Goal: Information Seeking & Learning: Check status

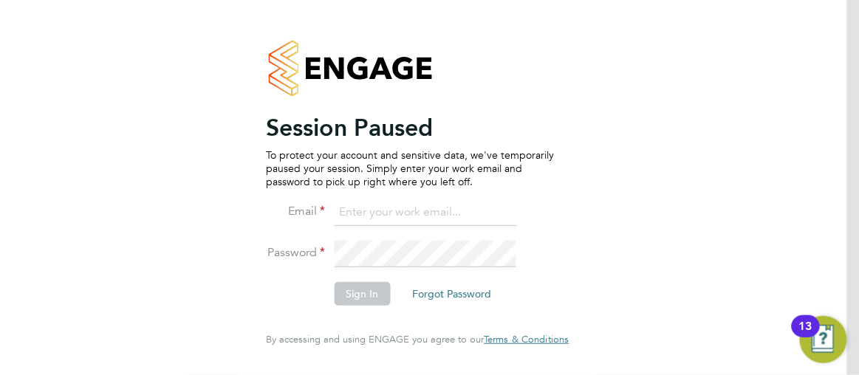
type input "[PERSON_NAME][EMAIL_ADDRESS][PERSON_NAME][DOMAIN_NAME]"
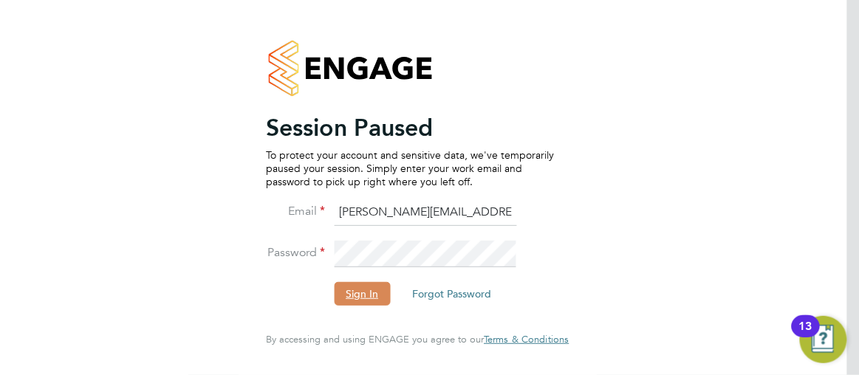
click at [357, 301] on button "Sign In" at bounding box center [362, 294] width 56 height 24
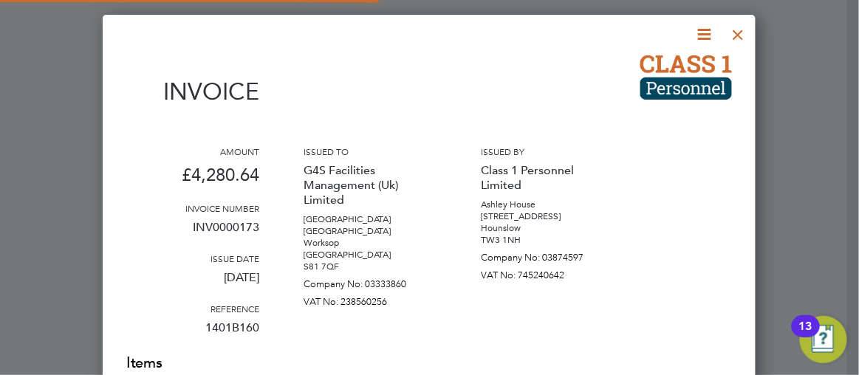
scroll to position [1222, 653]
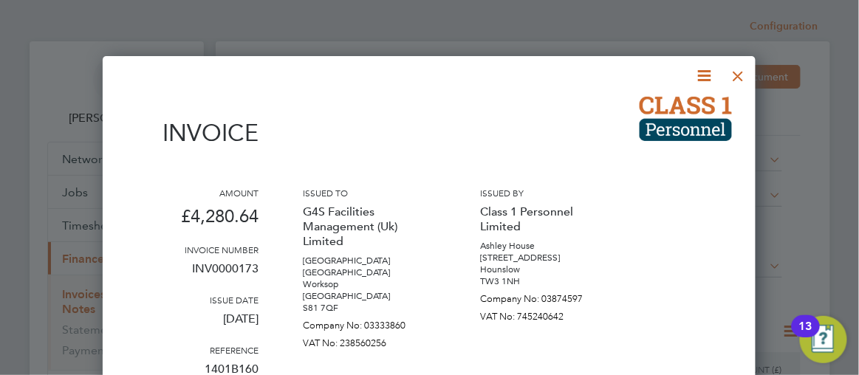
click at [737, 76] on div at bounding box center [738, 72] width 27 height 27
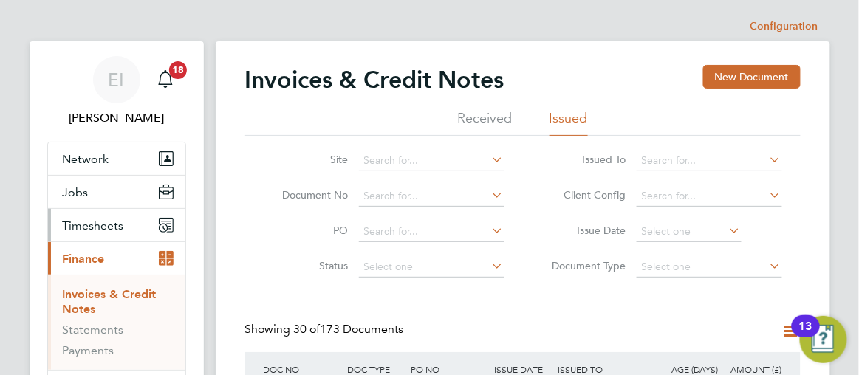
click at [81, 225] on span "Timesheets" at bounding box center [93, 226] width 61 height 14
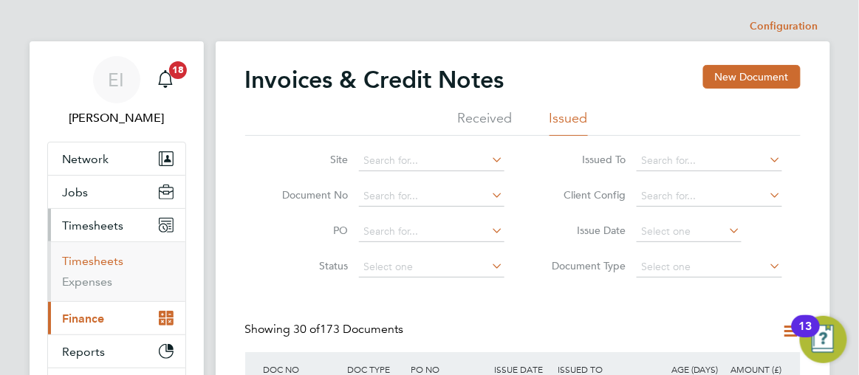
click at [95, 264] on link "Timesheets" at bounding box center [93, 261] width 61 height 14
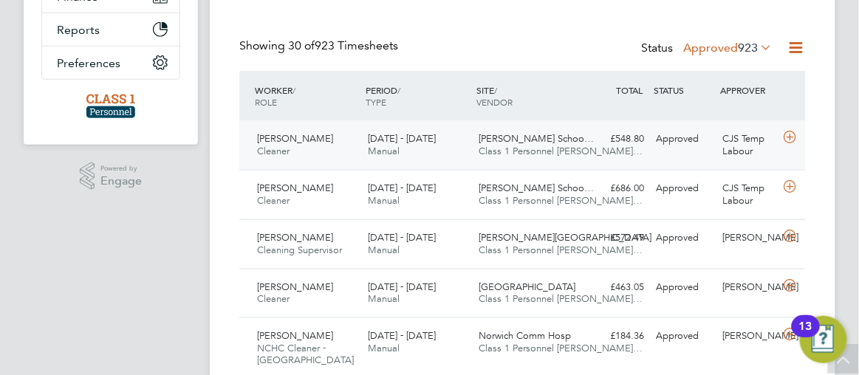
click at [531, 149] on span "Class 1 Personnel [PERSON_NAME]…" at bounding box center [560, 151] width 164 height 13
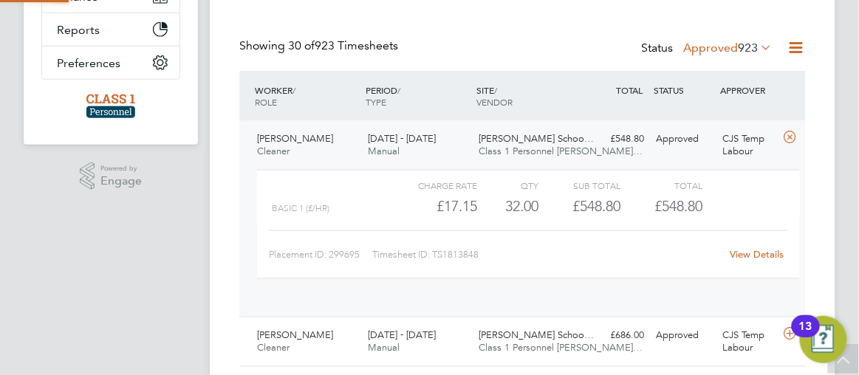
scroll to position [24, 123]
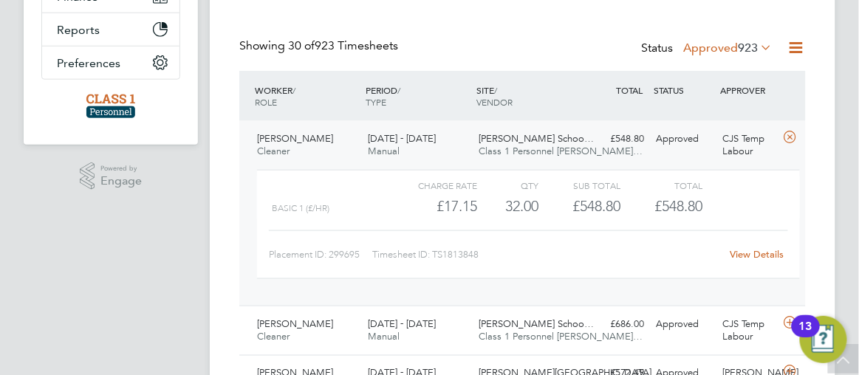
click at [746, 255] on link "View Details" at bounding box center [756, 254] width 54 height 13
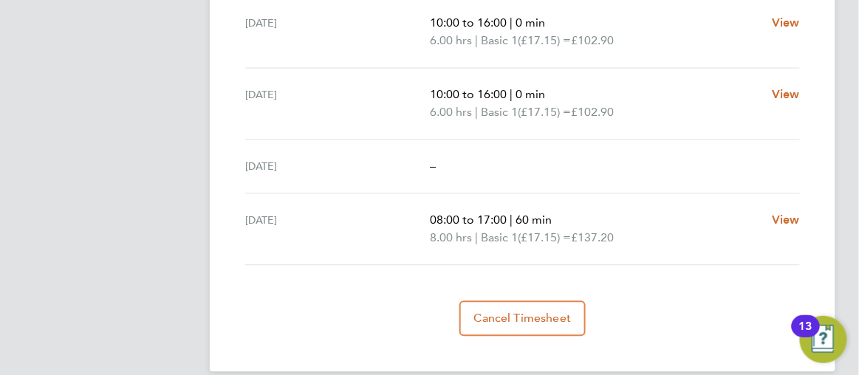
scroll to position [687, 0]
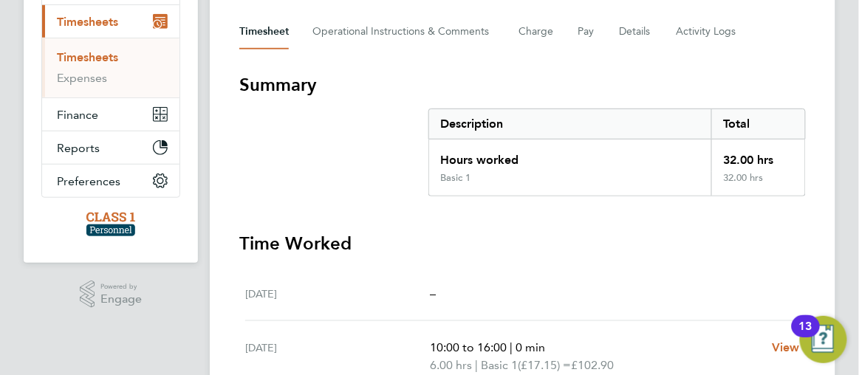
scroll to position [0, 0]
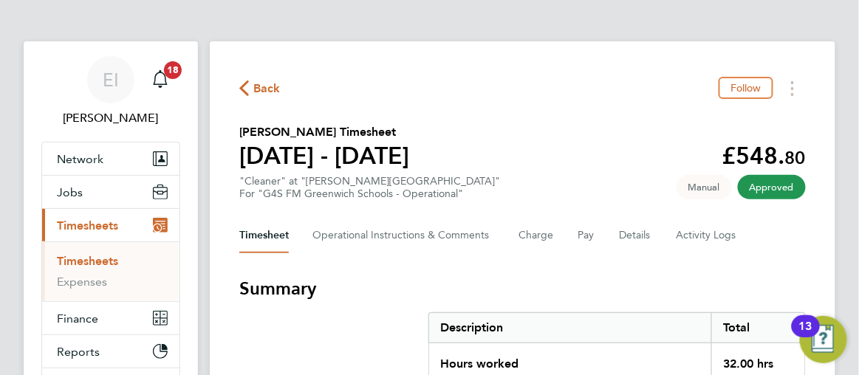
click at [243, 90] on icon "button" at bounding box center [244, 88] width 10 height 16
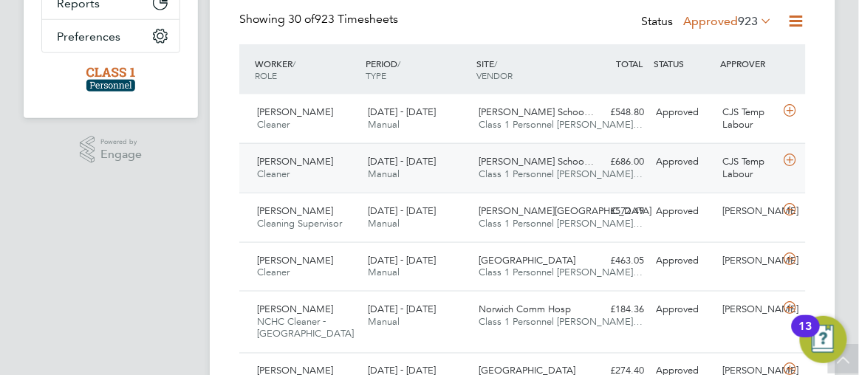
click at [585, 182] on div "Micheal Olufowokan Cleaner 25 - 31 Aug 2025 25 - 31 Aug 2025 Manual Thomas Tall…" at bounding box center [522, 167] width 566 height 49
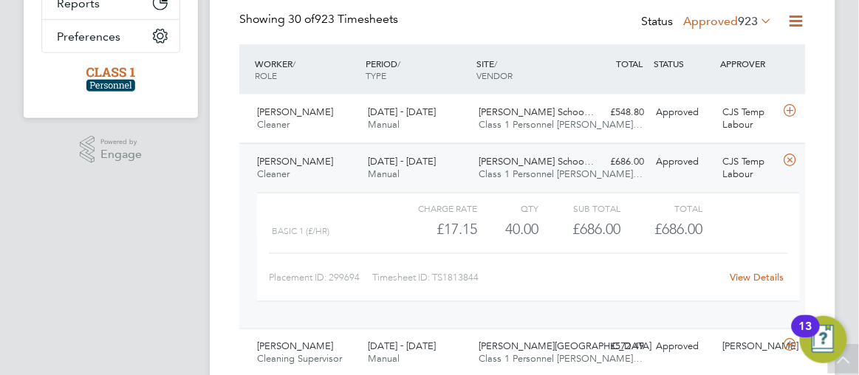
click at [746, 276] on link "View Details" at bounding box center [756, 277] width 54 height 13
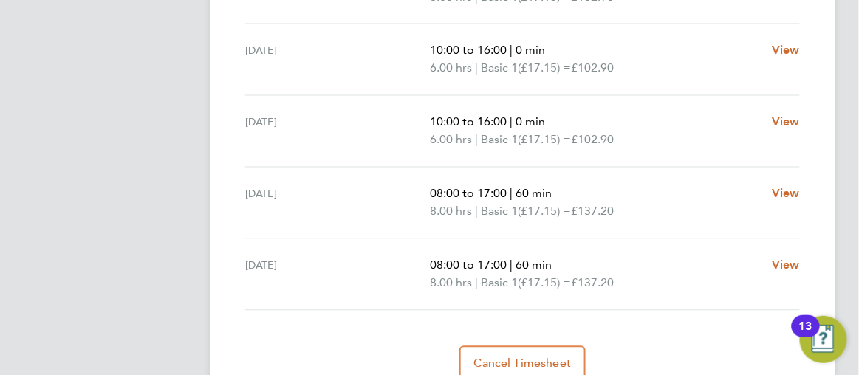
scroll to position [671, 0]
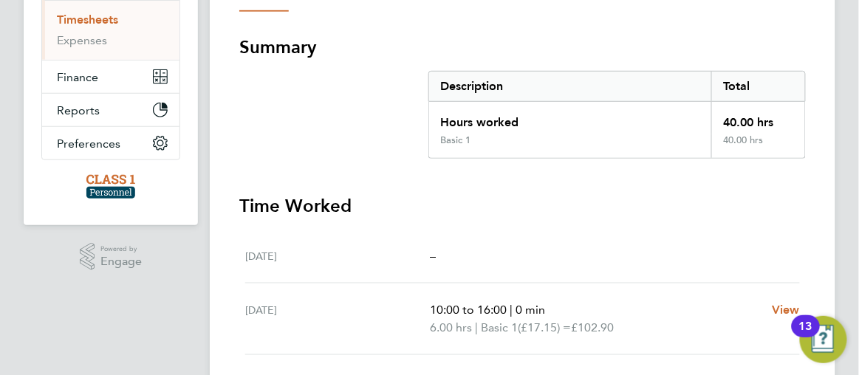
scroll to position [53, 0]
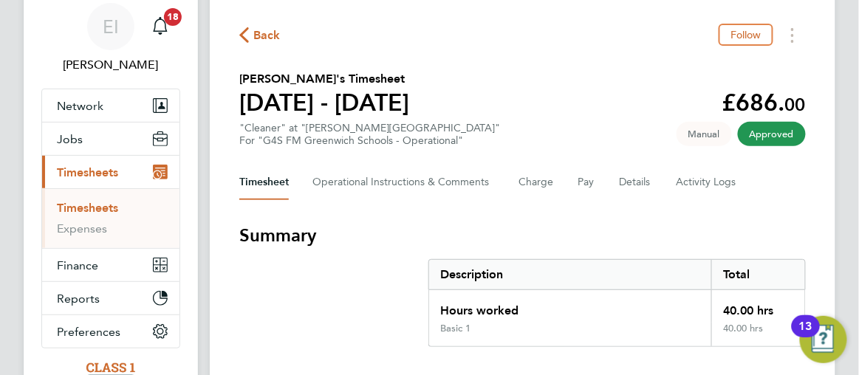
click at [241, 34] on icon "button" at bounding box center [244, 35] width 10 height 16
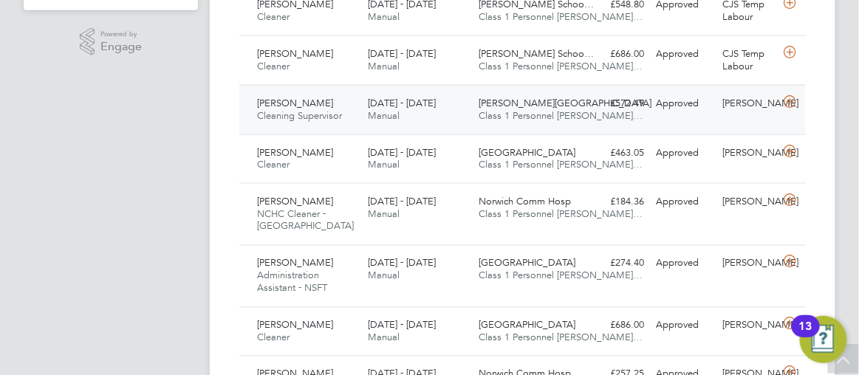
click at [560, 118] on span "Class 1 Personnel [PERSON_NAME]…" at bounding box center [560, 115] width 164 height 13
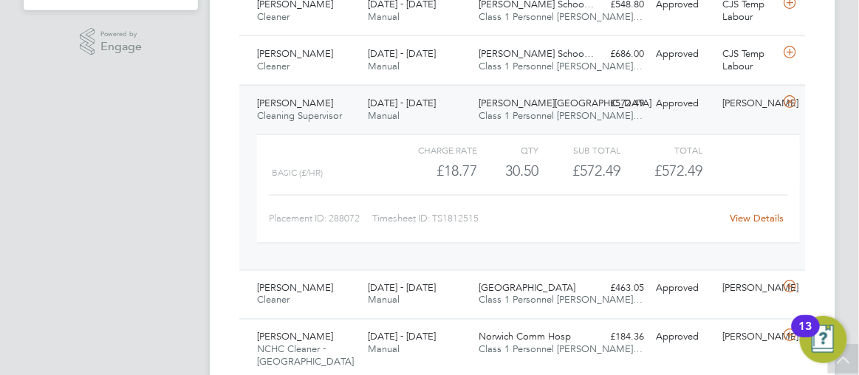
click at [740, 216] on link "View Details" at bounding box center [756, 219] width 54 height 13
click at [749, 217] on link "View Details" at bounding box center [756, 219] width 54 height 13
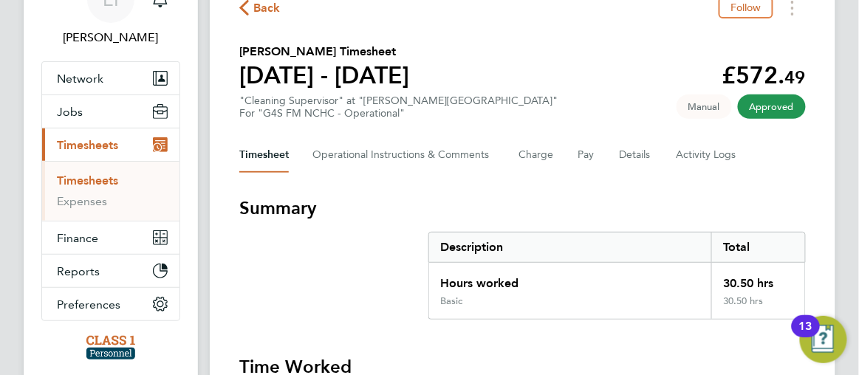
scroll to position [107, 0]
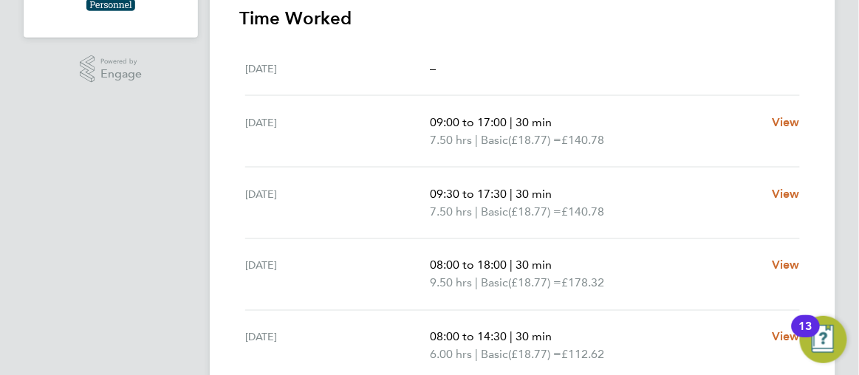
scroll to position [537, 0]
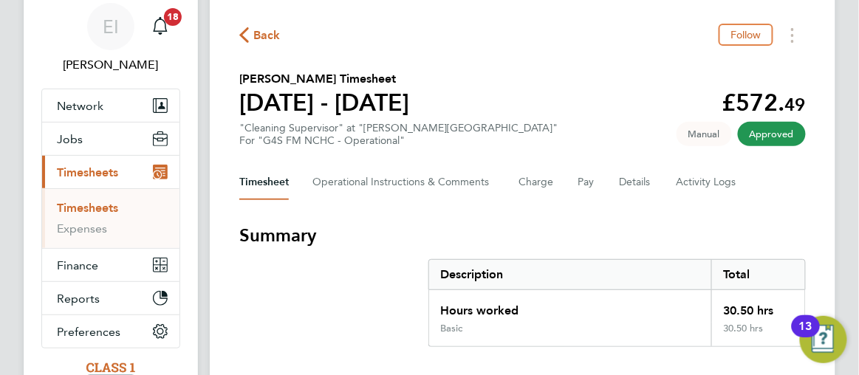
scroll to position [0, 0]
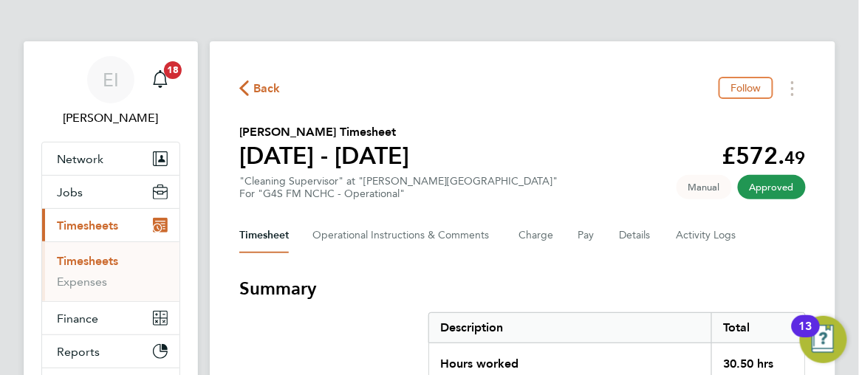
click at [245, 92] on icon "button" at bounding box center [244, 88] width 10 height 16
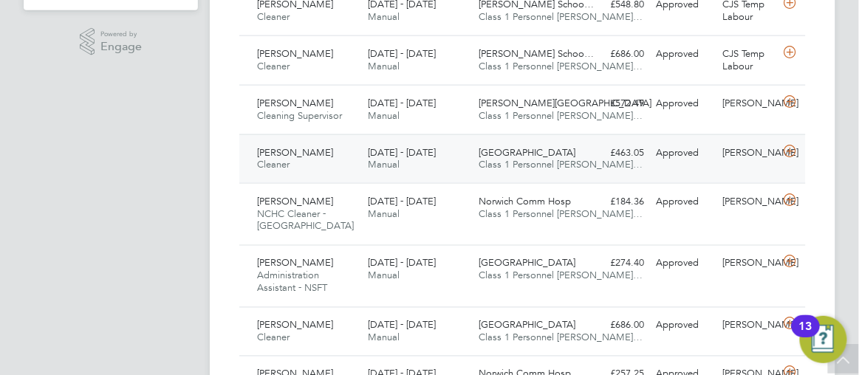
click at [332, 166] on div "Samuel Wright Cleaner 25 - 31 Aug 2025" at bounding box center [306, 159] width 111 height 37
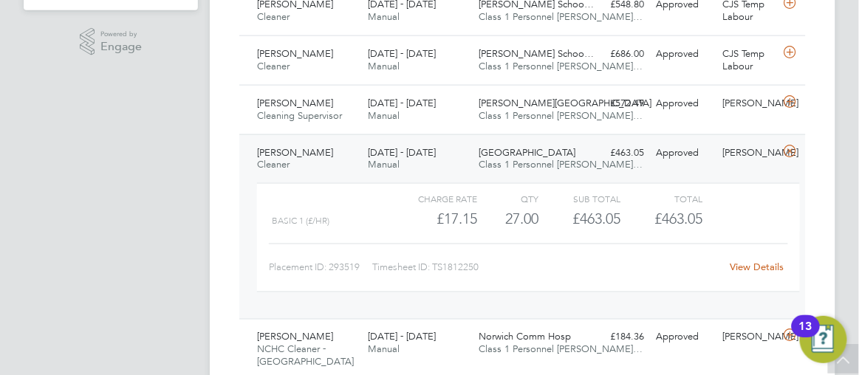
click at [763, 265] on link "View Details" at bounding box center [756, 267] width 54 height 13
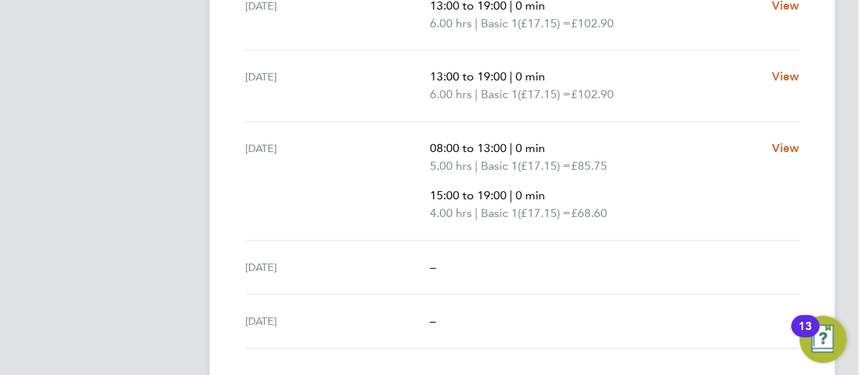
scroll to position [644, 0]
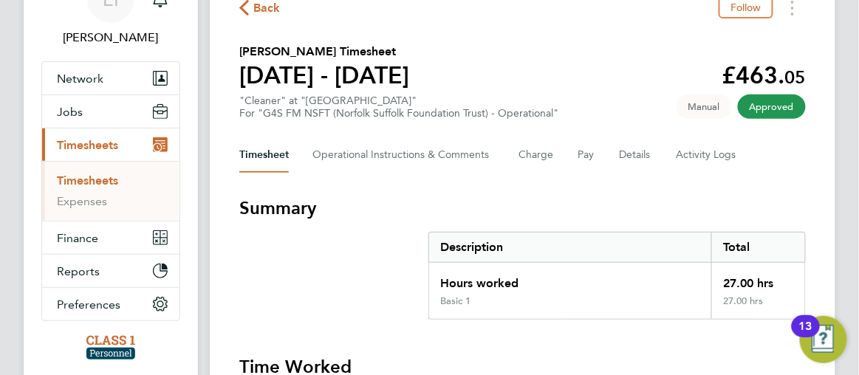
scroll to position [27, 0]
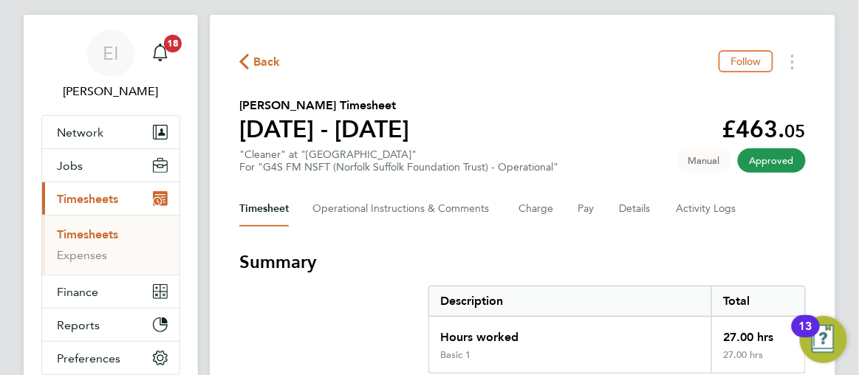
click at [241, 58] on icon "button" at bounding box center [244, 62] width 10 height 16
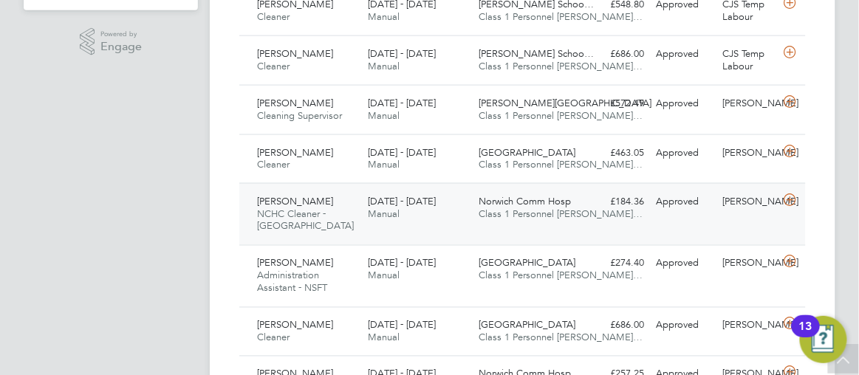
click at [588, 213] on div "Joseph Coffey NCHC Cleaner - Norfolk 25 - 31 Aug 2025 25 - 31 Aug 2025 Manual N…" at bounding box center [522, 214] width 566 height 62
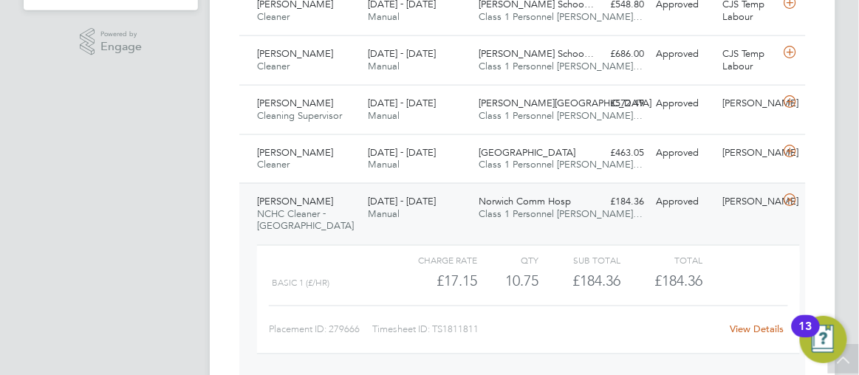
click at [746, 328] on link "View Details" at bounding box center [756, 329] width 54 height 13
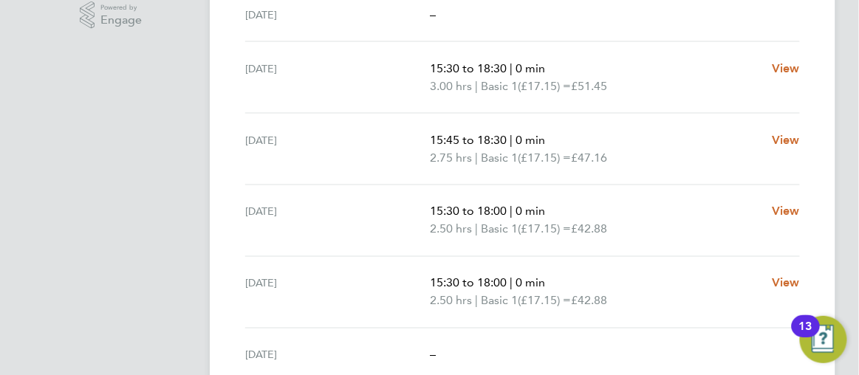
scroll to position [509, 0]
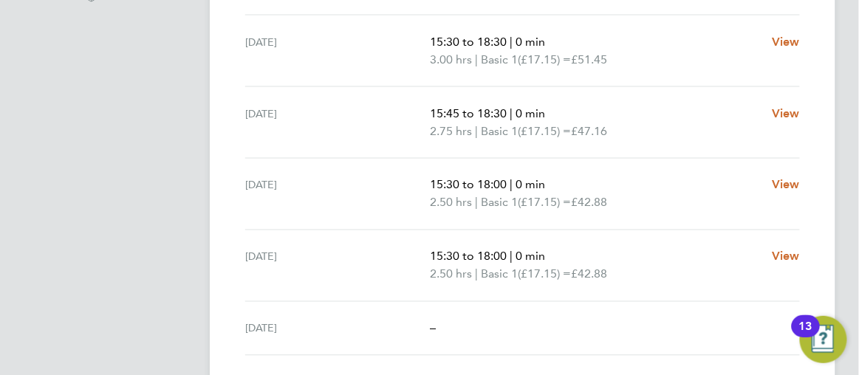
click at [844, 191] on ng-component "Back Following [PERSON_NAME] Timesheet [DATE] - [DATE] £184. 36 "NCHC Cleaner -…" at bounding box center [534, 3] width 649 height 1025
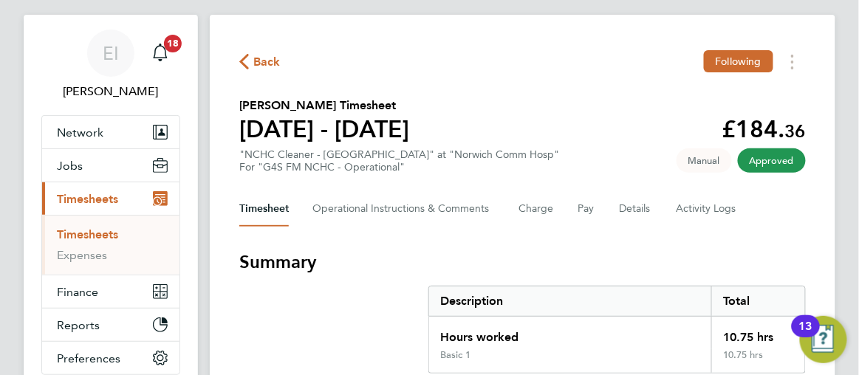
scroll to position [0, 0]
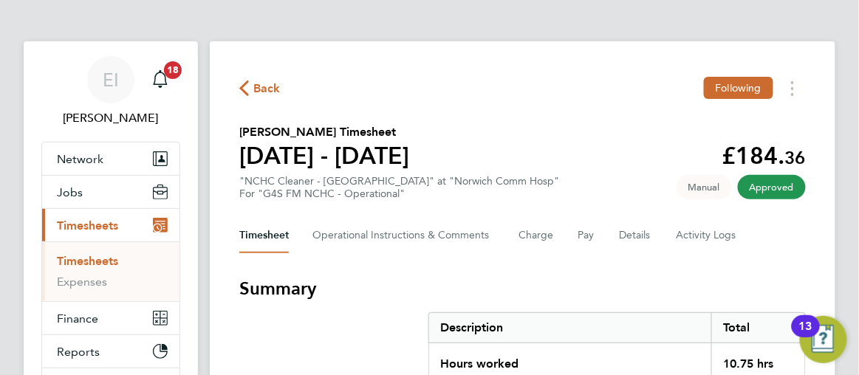
click at [245, 89] on icon "button" at bounding box center [244, 88] width 10 height 16
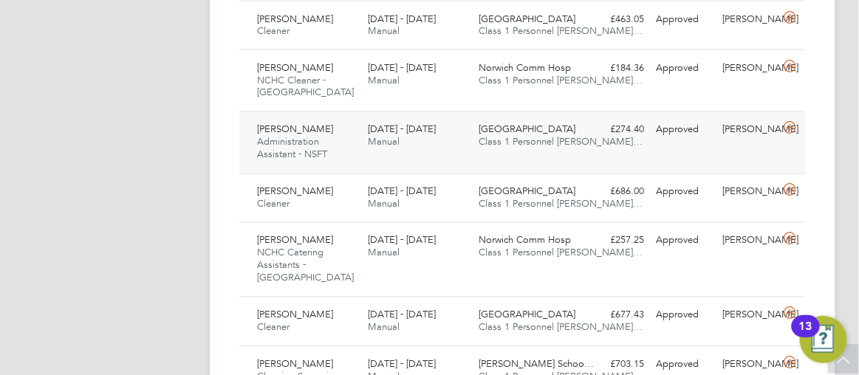
click at [463, 130] on div "25 - 31 Aug 2025 Manual" at bounding box center [417, 136] width 111 height 37
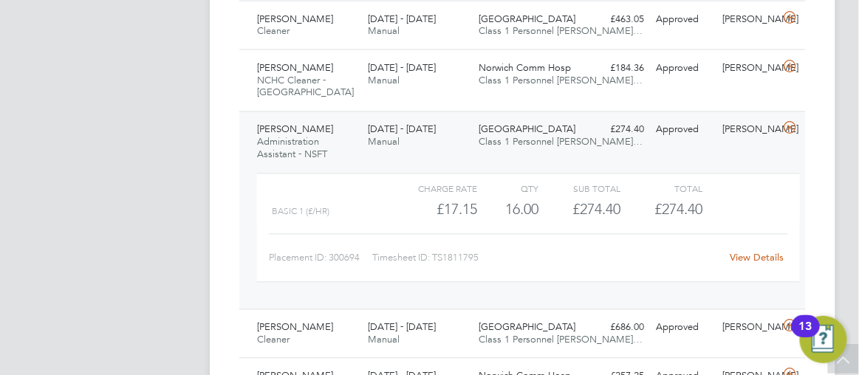
click at [734, 253] on link "View Details" at bounding box center [756, 258] width 54 height 13
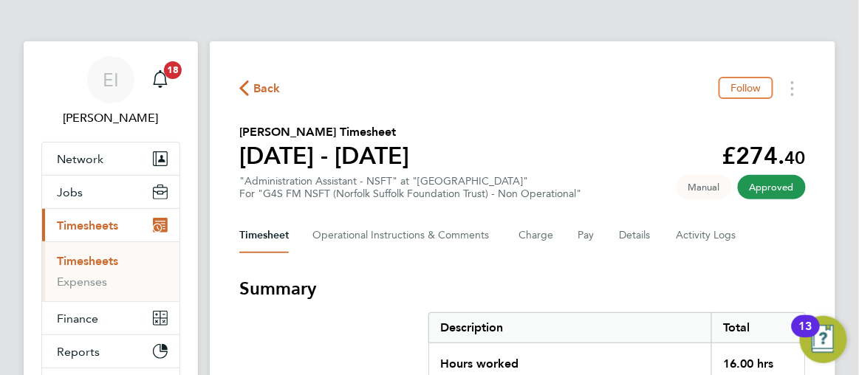
click at [242, 83] on icon "button" at bounding box center [244, 88] width 10 height 16
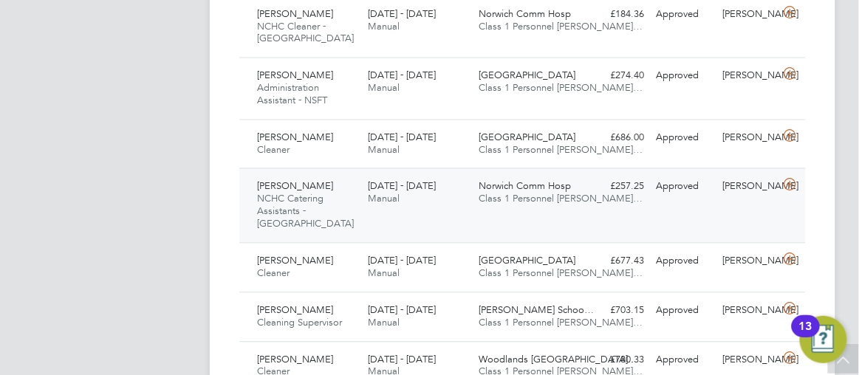
click at [521, 196] on span "Class 1 Personnel [PERSON_NAME]…" at bounding box center [560, 199] width 164 height 13
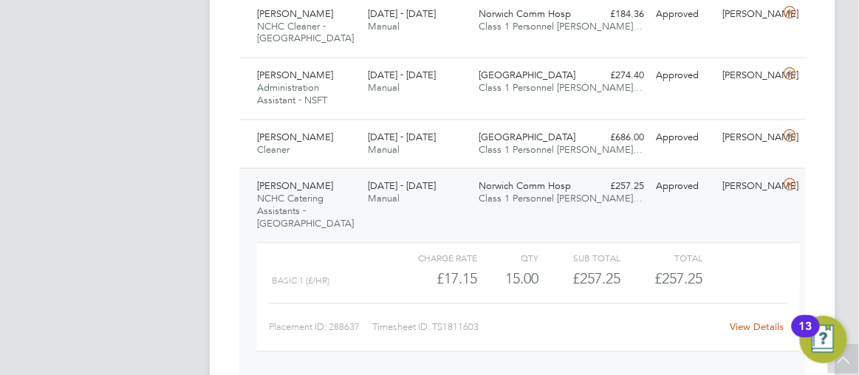
click at [740, 321] on link "View Details" at bounding box center [756, 327] width 54 height 13
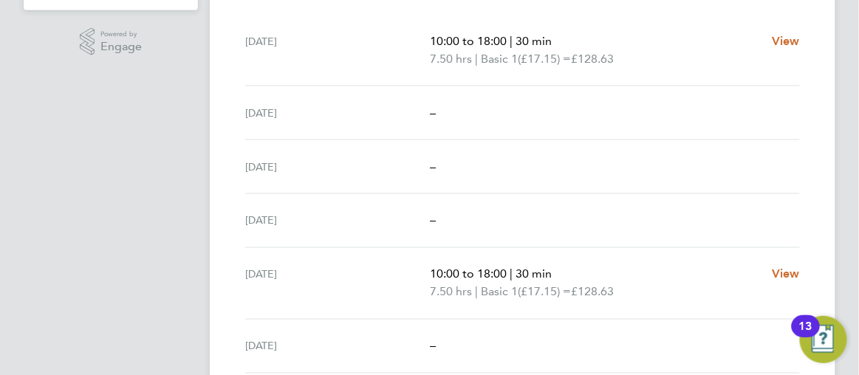
scroll to position [429, 0]
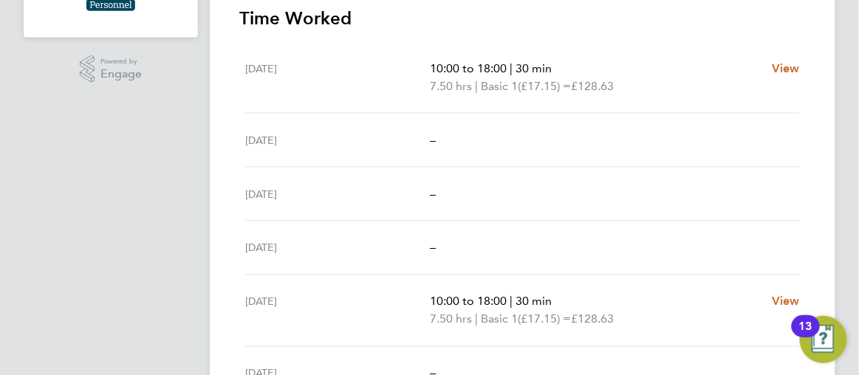
click at [851, 78] on ng-component "Back Follow [PERSON_NAME]'s Timesheet [DATE] - [DATE] £257. 25 "NCHC Catering A…" at bounding box center [534, 66] width 649 height 990
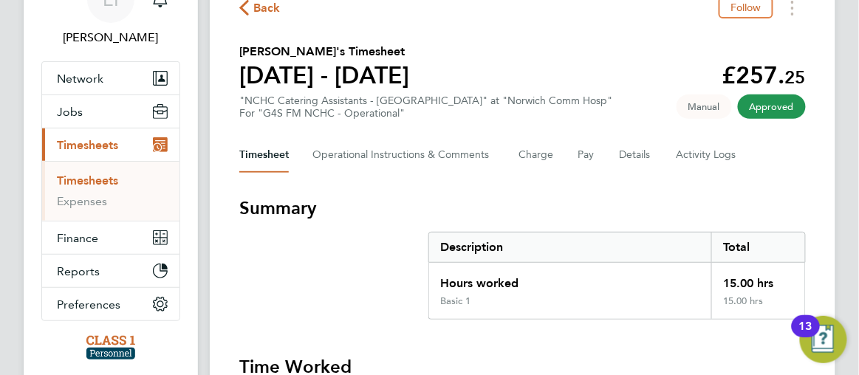
scroll to position [0, 0]
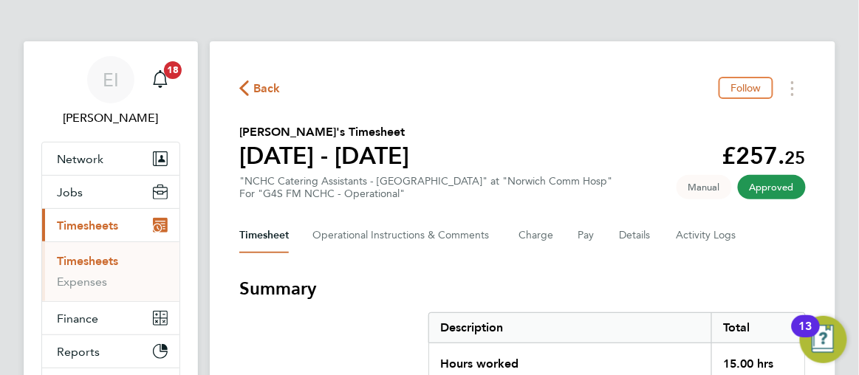
click at [246, 88] on icon "button" at bounding box center [244, 88] width 10 height 16
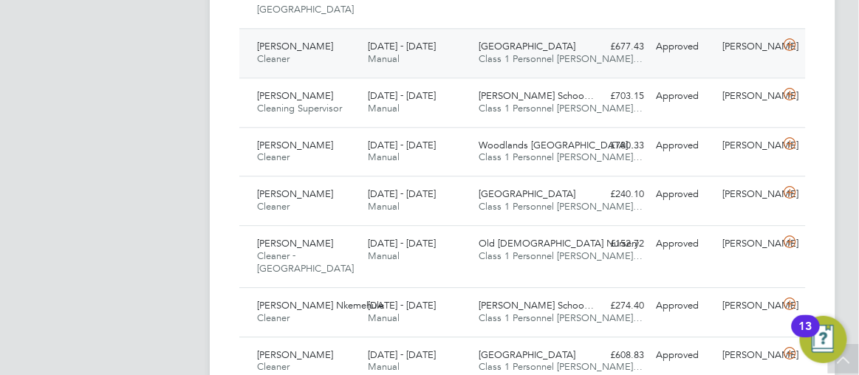
click at [580, 37] on div "Julian Hospital Class 1 Personnel Li…" at bounding box center [527, 53] width 111 height 37
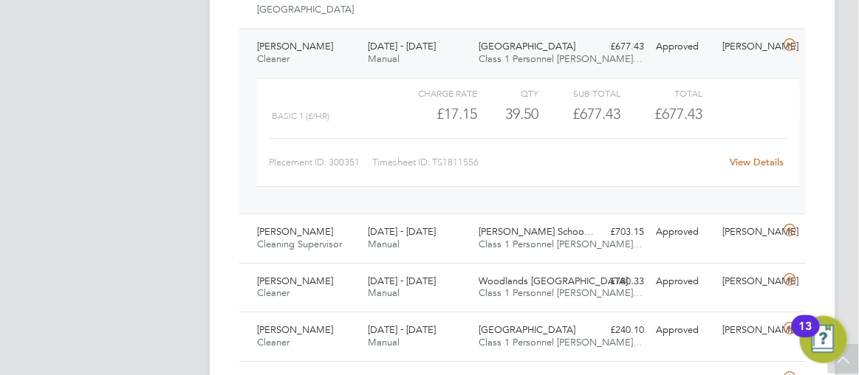
click at [749, 156] on link "View Details" at bounding box center [756, 162] width 54 height 13
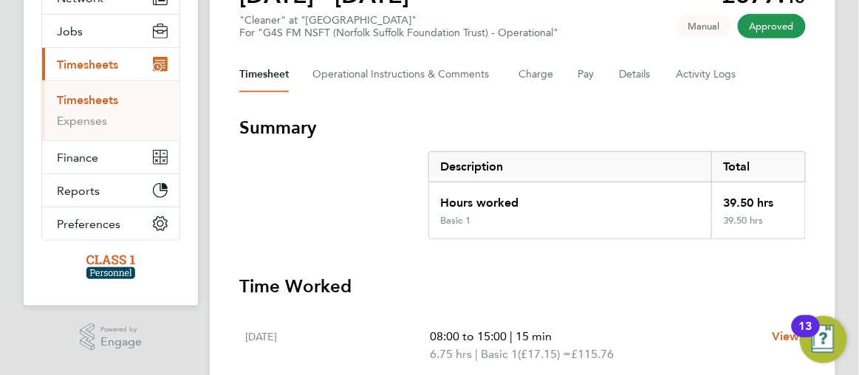
scroll to position [107, 0]
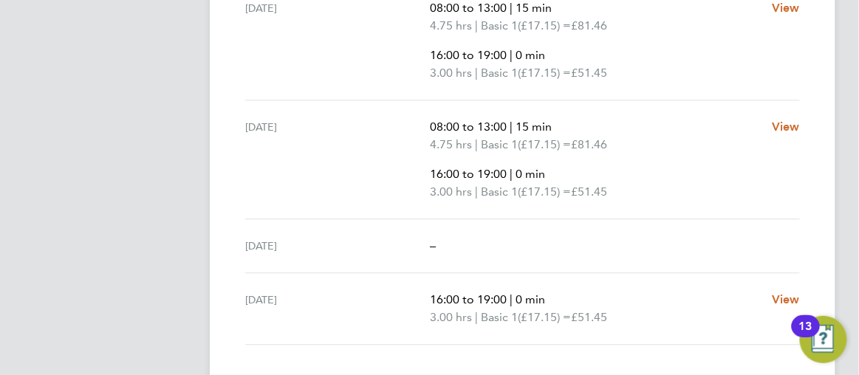
scroll to position [778, 0]
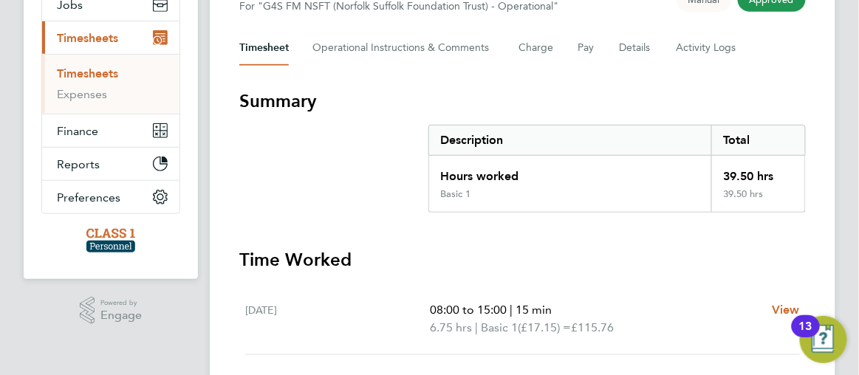
scroll to position [0, 0]
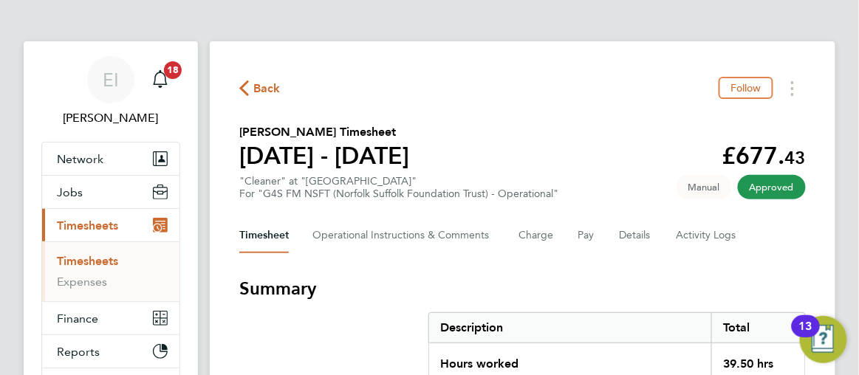
click at [243, 86] on icon "button" at bounding box center [244, 88] width 10 height 16
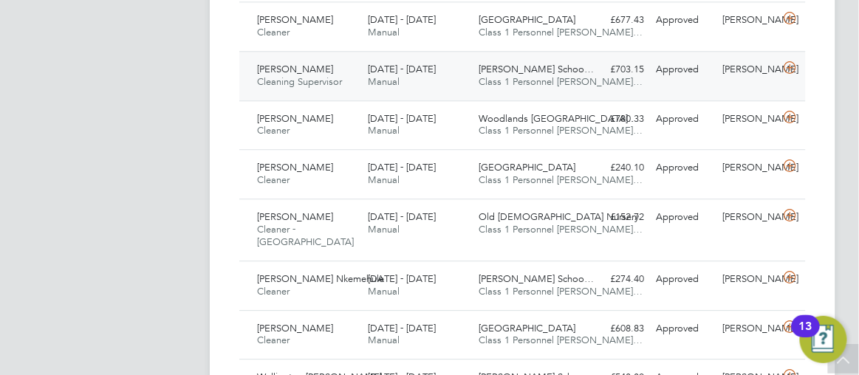
click at [587, 66] on div "Erick Pilaquinga Cleaning Supervisor 25 - 31 Aug 2025 25 - 31 Aug 2025 Manual T…" at bounding box center [522, 75] width 566 height 49
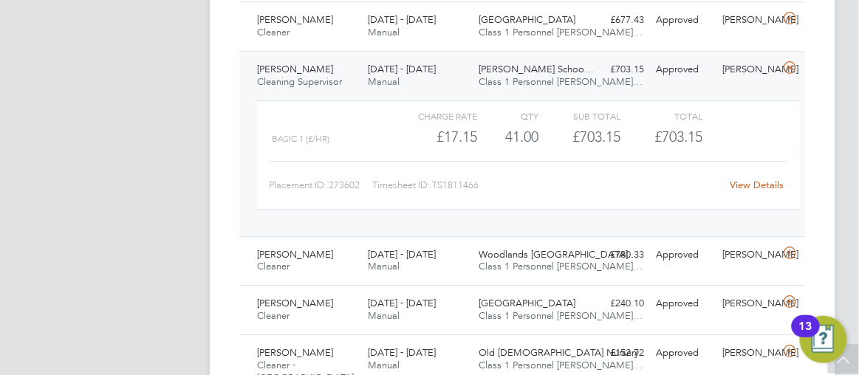
click at [747, 179] on link "View Details" at bounding box center [756, 185] width 54 height 13
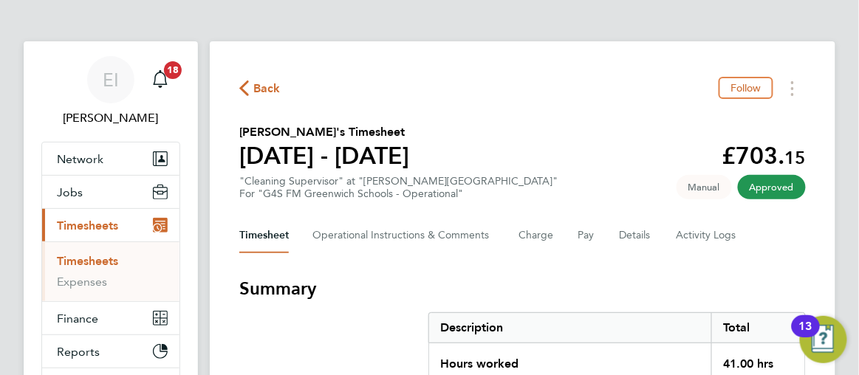
click at [245, 86] on icon "button" at bounding box center [244, 88] width 10 height 16
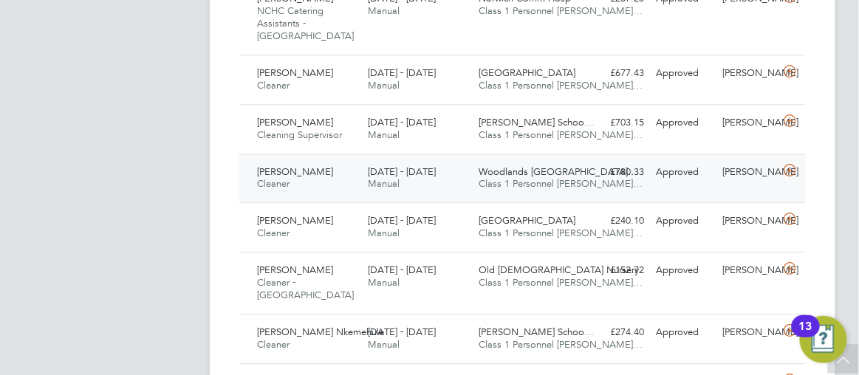
click at [577, 171] on div "Woodlands Ipswich… Class 1 Personnel Li…" at bounding box center [527, 178] width 111 height 37
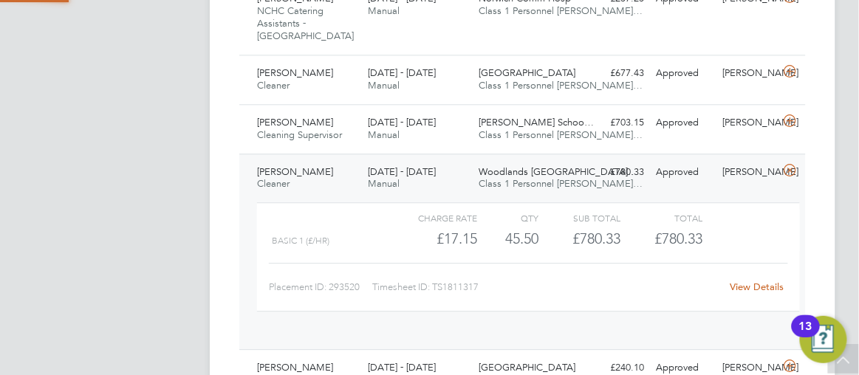
scroll to position [24, 123]
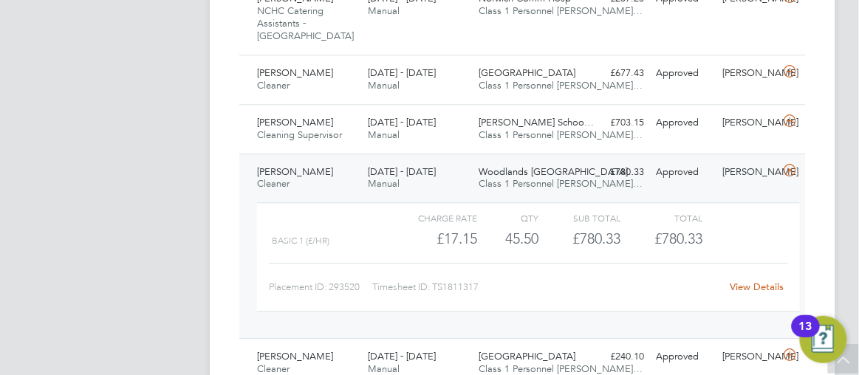
click at [743, 281] on link "View Details" at bounding box center [756, 287] width 54 height 13
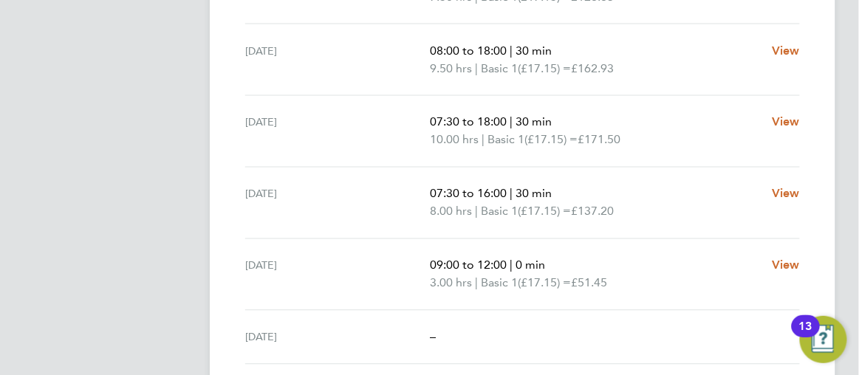
scroll to position [617, 0]
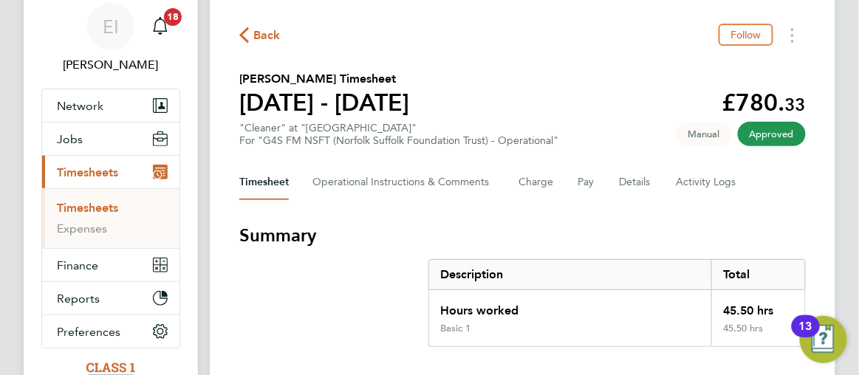
scroll to position [27, 0]
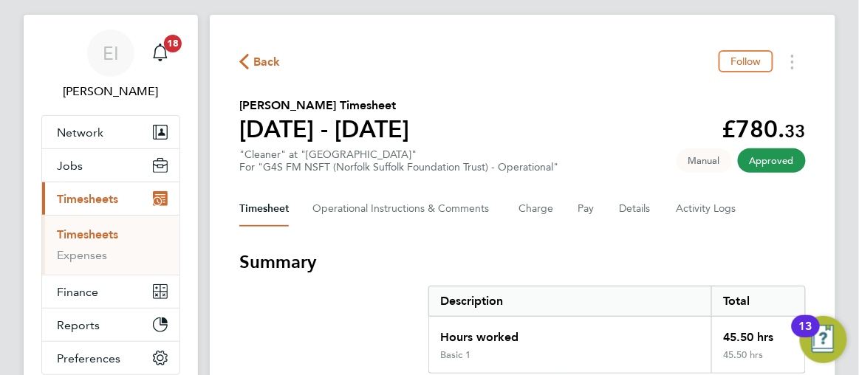
click at [242, 63] on icon "button" at bounding box center [244, 62] width 10 height 16
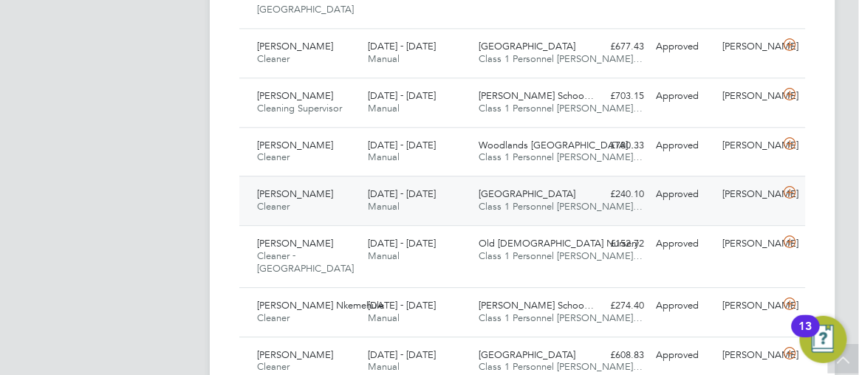
click at [591, 189] on div "£240.10 Approved" at bounding box center [617, 194] width 66 height 24
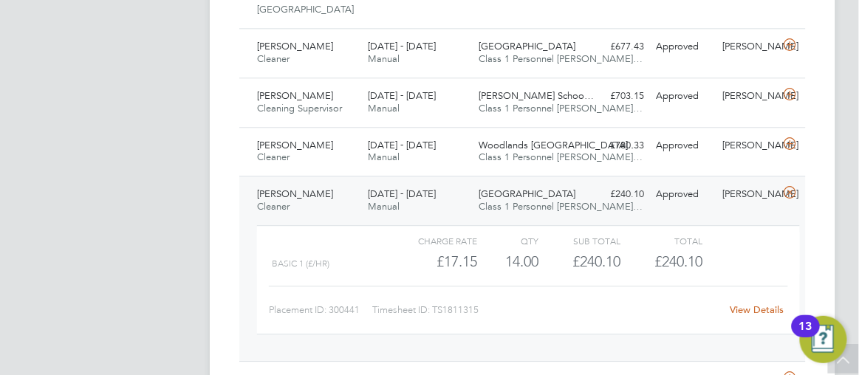
click at [591, 189] on div "£240.10 Approved" at bounding box center [617, 194] width 66 height 24
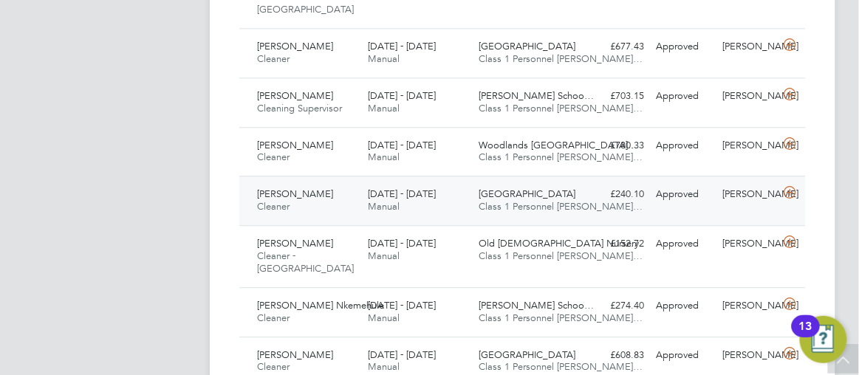
click at [591, 189] on div "£240.10 Approved" at bounding box center [617, 194] width 66 height 24
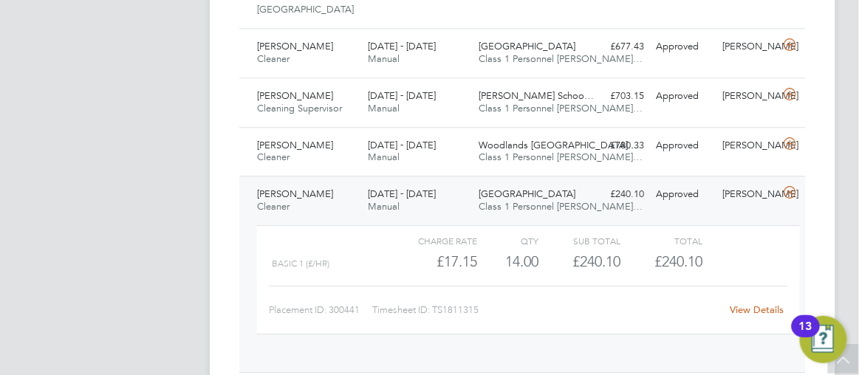
click at [591, 189] on div "£240.10 Approved" at bounding box center [617, 194] width 66 height 24
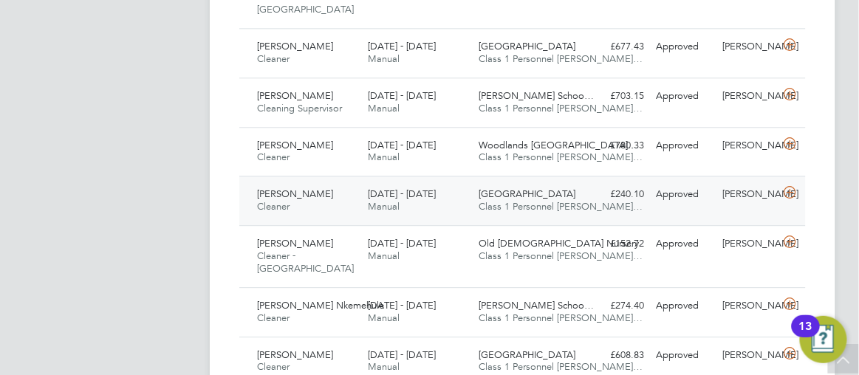
click at [591, 189] on div "£240.10 Approved" at bounding box center [617, 194] width 66 height 24
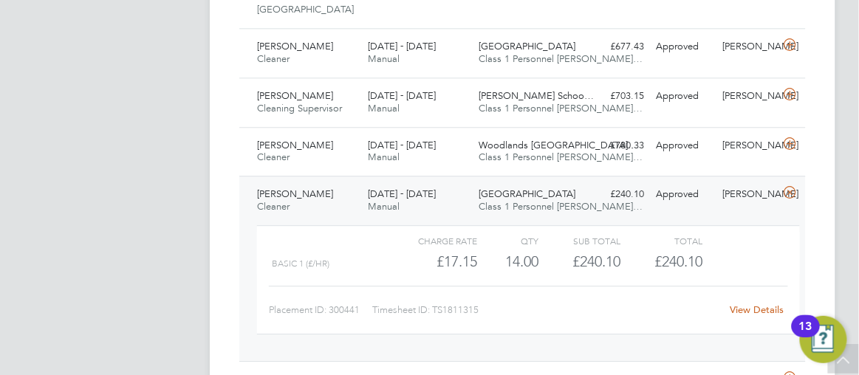
click at [743, 303] on link "View Details" at bounding box center [756, 309] width 54 height 13
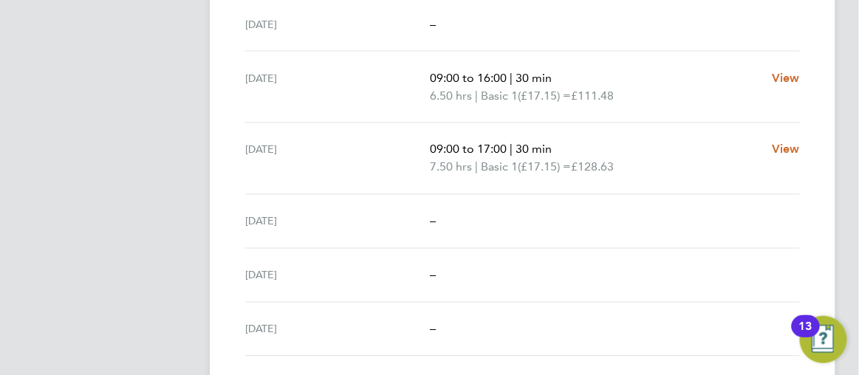
scroll to position [500, 0]
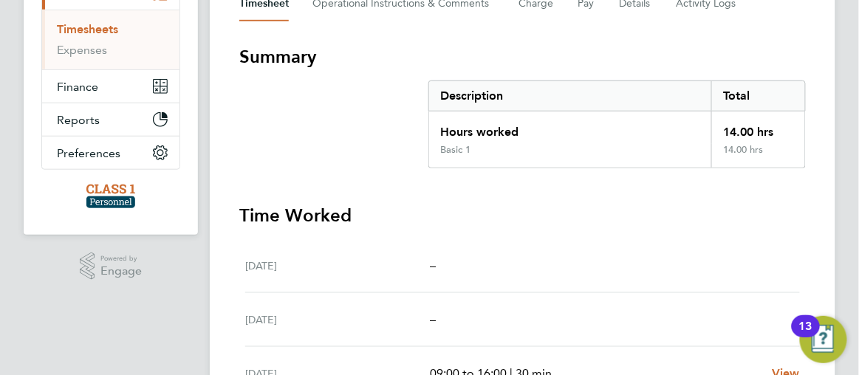
scroll to position [0, 0]
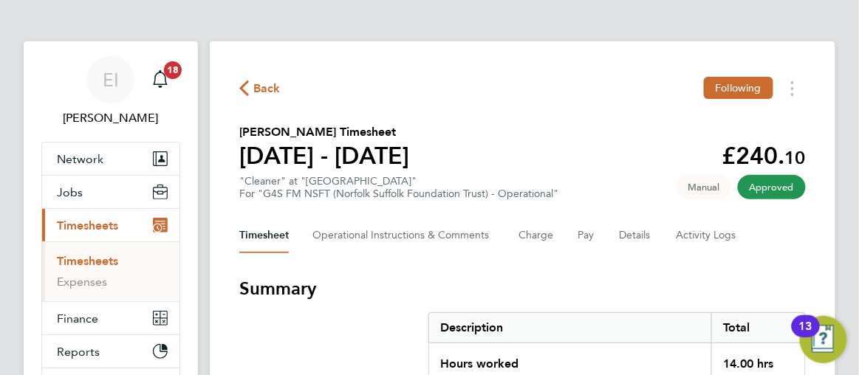
click at [242, 86] on icon "button" at bounding box center [244, 88] width 10 height 16
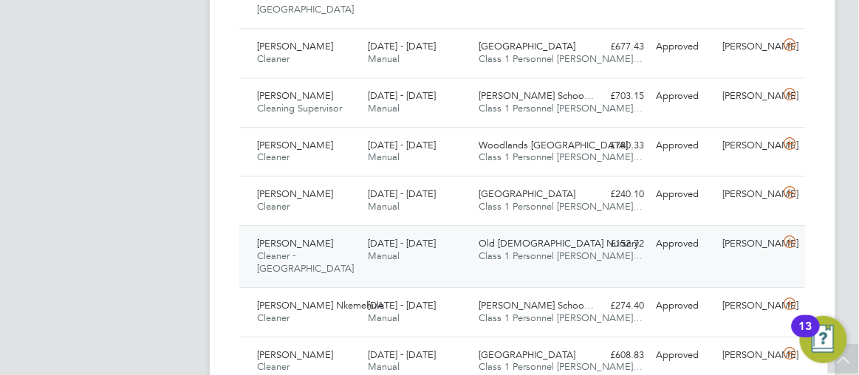
click at [585, 244] on div "Lenore Bruno Cleaner - Tower Hamlet 25 - 31 Aug 2025 25 - 31 Aug 2025 Manual Ol…" at bounding box center [522, 256] width 566 height 62
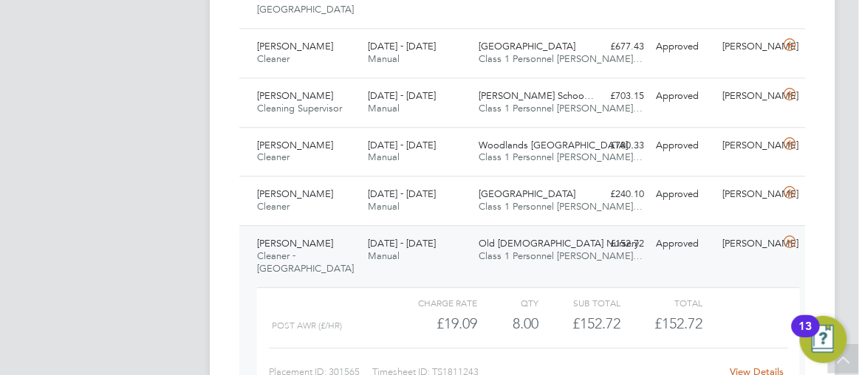
click at [739, 365] on link "View Details" at bounding box center [756, 371] width 54 height 13
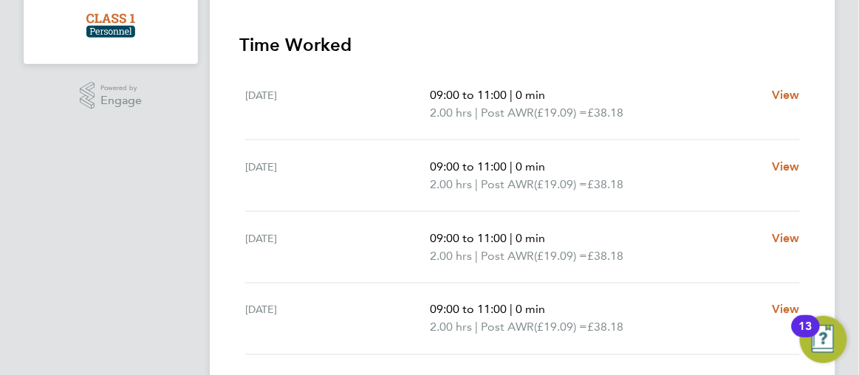
scroll to position [429, 0]
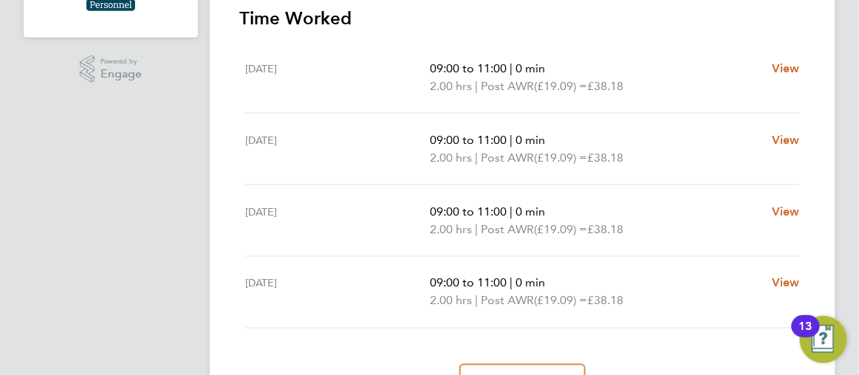
click at [847, 23] on ng-component "Back Follow Lenore Bruno's Timesheet 25 - 31 Aug 2025 £152. 72 "Cleaner - Tower…" at bounding box center [534, 3] width 649 height 864
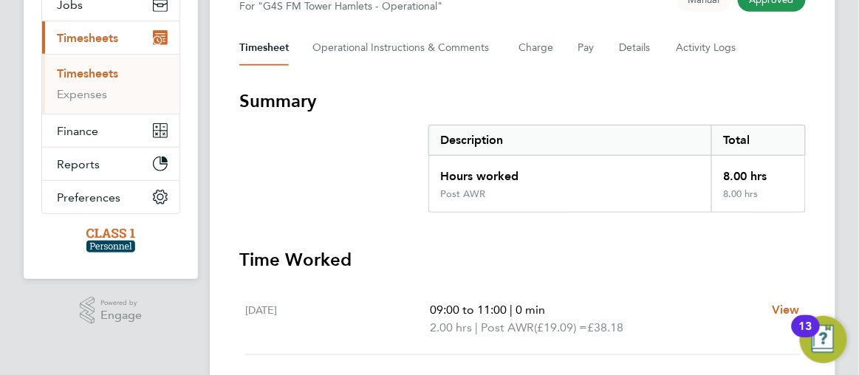
scroll to position [0, 0]
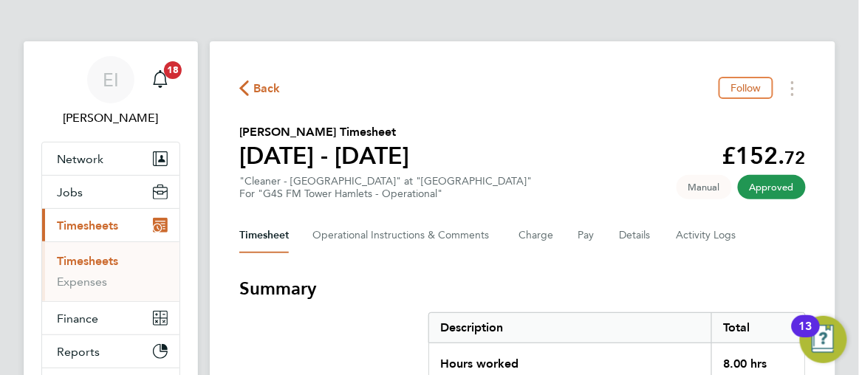
click at [242, 89] on icon "button" at bounding box center [244, 88] width 10 height 16
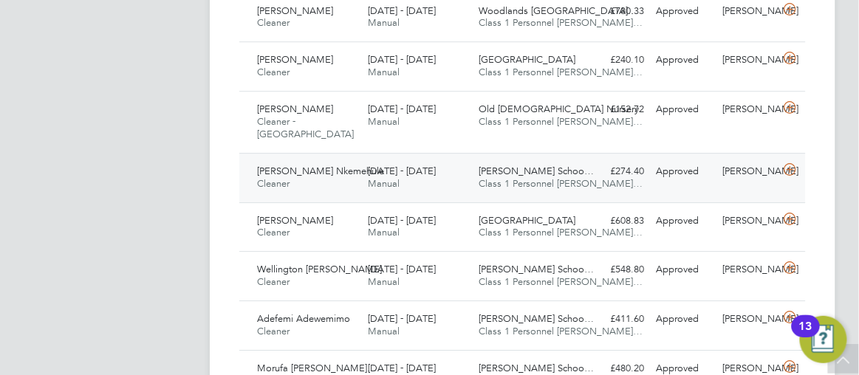
click at [574, 169] on div "Thomas Tallis Schoo… Class 1 Personnel Li…" at bounding box center [527, 177] width 111 height 37
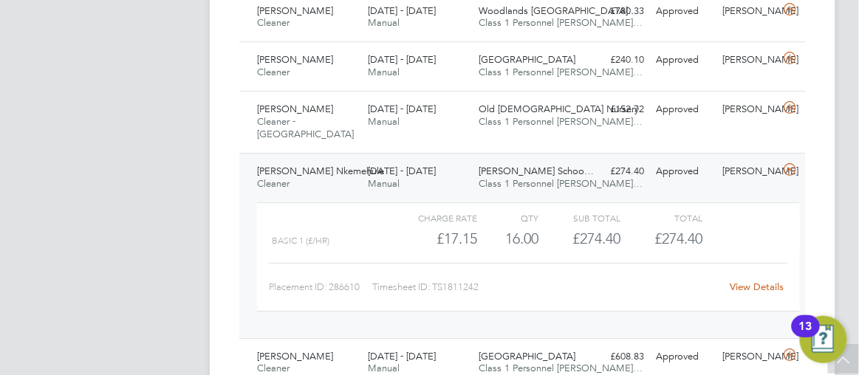
click at [742, 281] on link "View Details" at bounding box center [756, 287] width 54 height 13
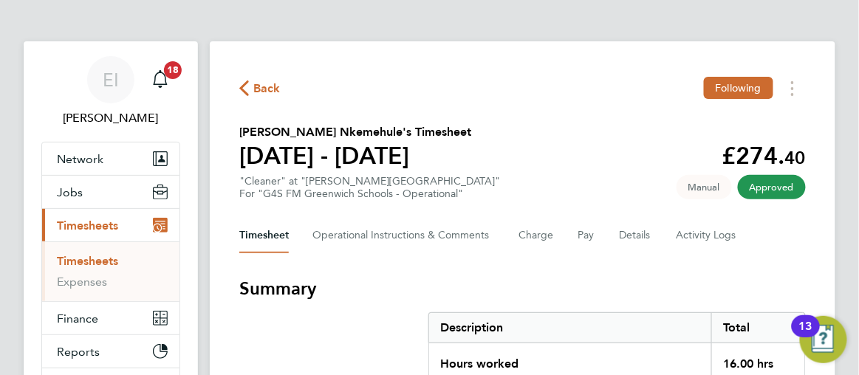
click at [239, 86] on icon "button" at bounding box center [244, 88] width 10 height 16
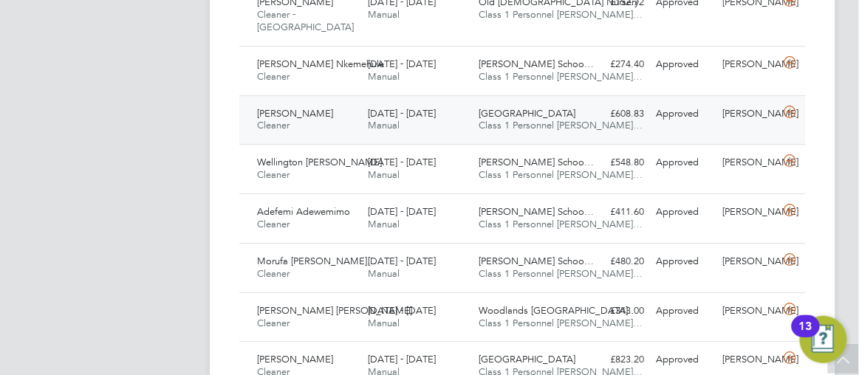
click at [585, 106] on div "£608.83 Approved" at bounding box center [617, 114] width 66 height 24
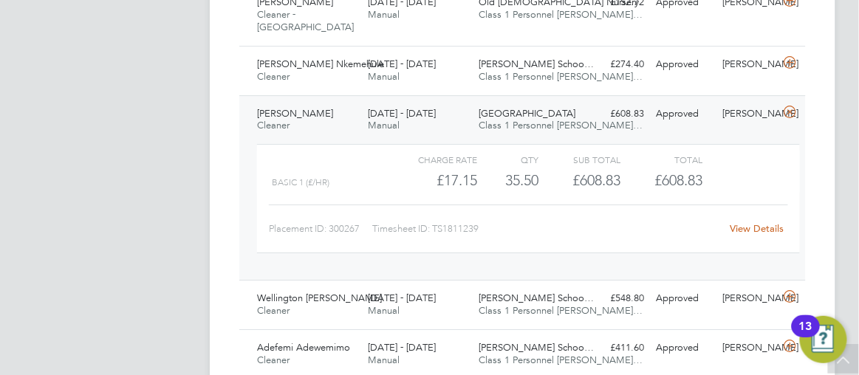
click at [757, 222] on link "View Details" at bounding box center [756, 228] width 54 height 13
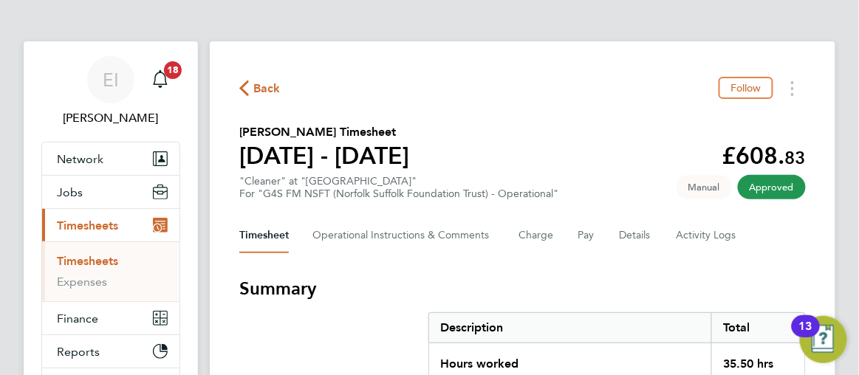
click at [245, 92] on icon "button" at bounding box center [244, 88] width 10 height 16
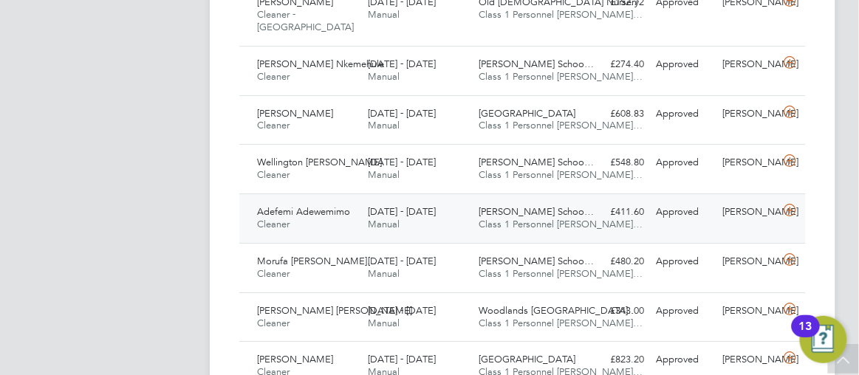
click at [554, 218] on span "Class 1 Personnel [PERSON_NAME]…" at bounding box center [560, 224] width 164 height 13
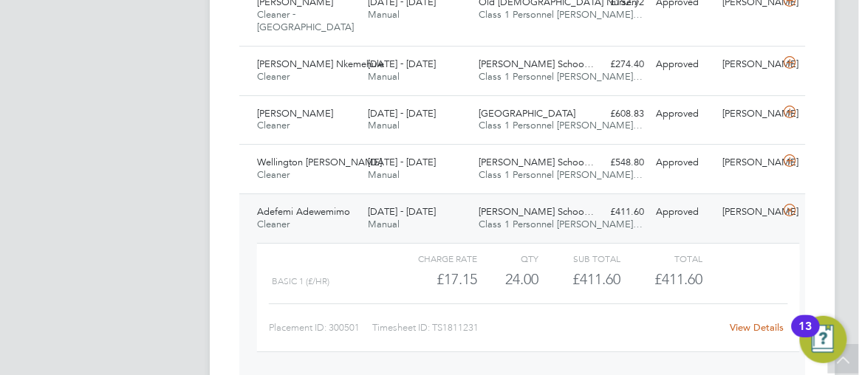
click at [743, 321] on link "View Details" at bounding box center [756, 327] width 54 height 13
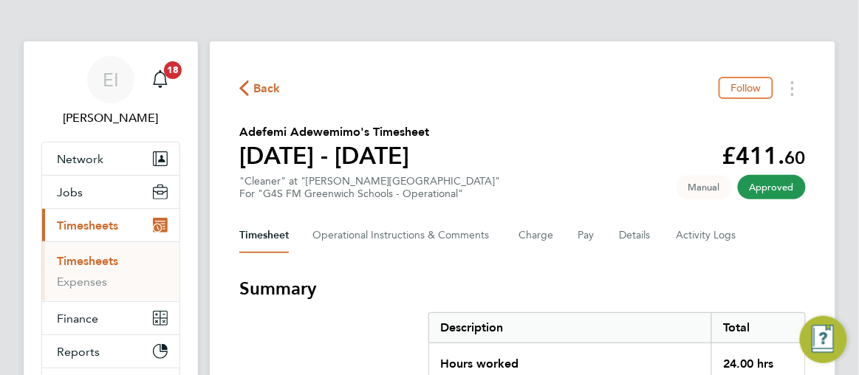
click at [244, 81] on icon "button" at bounding box center [244, 88] width 10 height 16
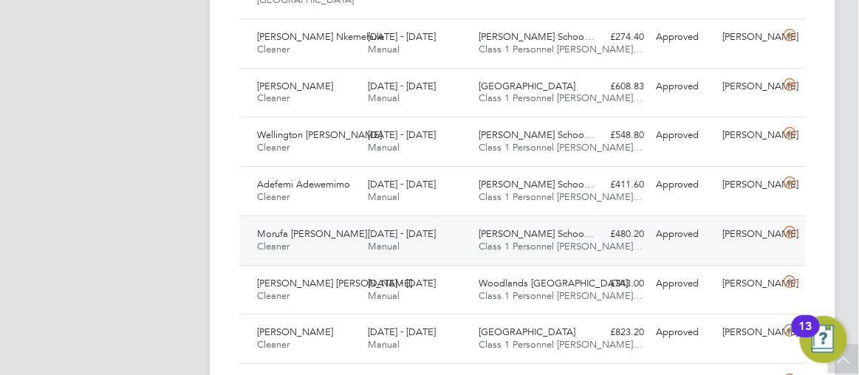
click at [588, 231] on div "Morufa [PERSON_NAME]… Cleaner [DATE] - [DATE] [DATE] - [DATE] Manual [PERSON_NA…" at bounding box center [522, 240] width 566 height 49
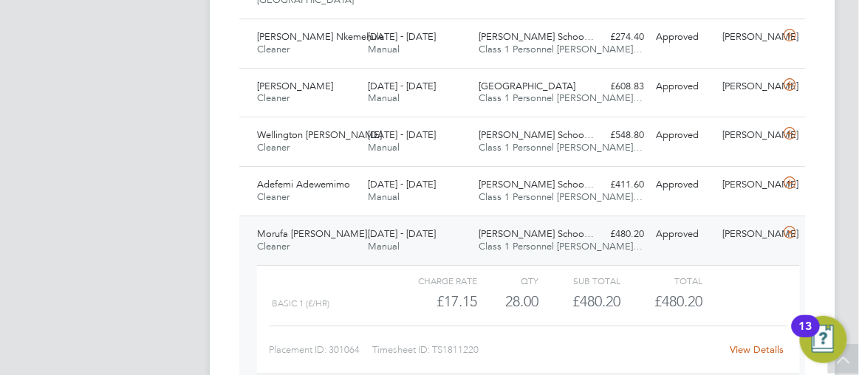
click at [745, 343] on link "View Details" at bounding box center [756, 349] width 54 height 13
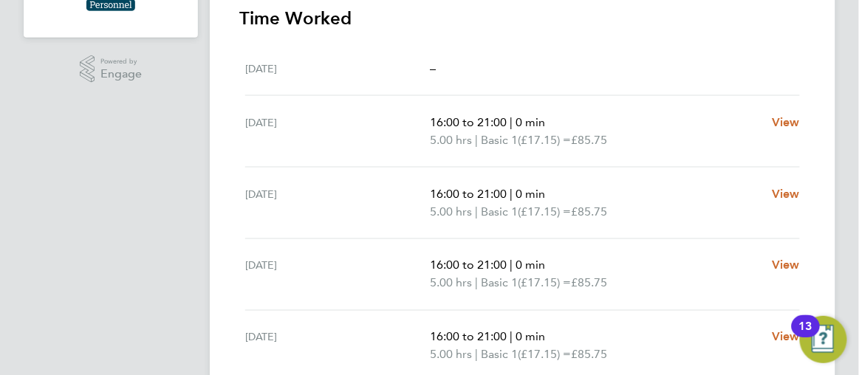
scroll to position [456, 0]
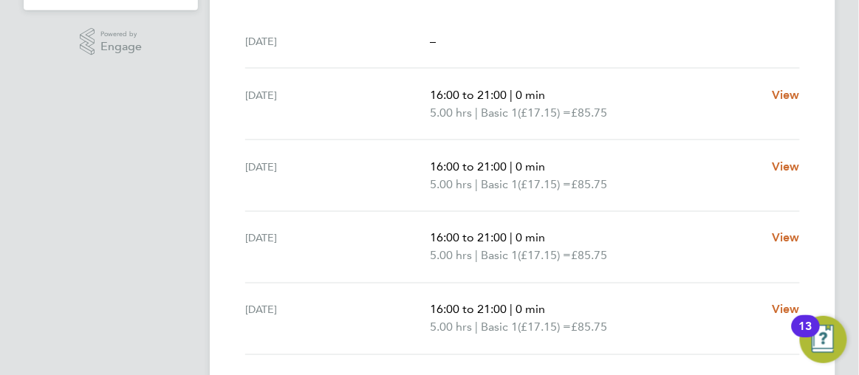
click at [856, 44] on ng-component "Back Follow Morufa Omotayo Bakaare's Timesheet 25 - 31 Aug 2025 £480. 20 "Clean…" at bounding box center [534, 65] width 649 height 1043
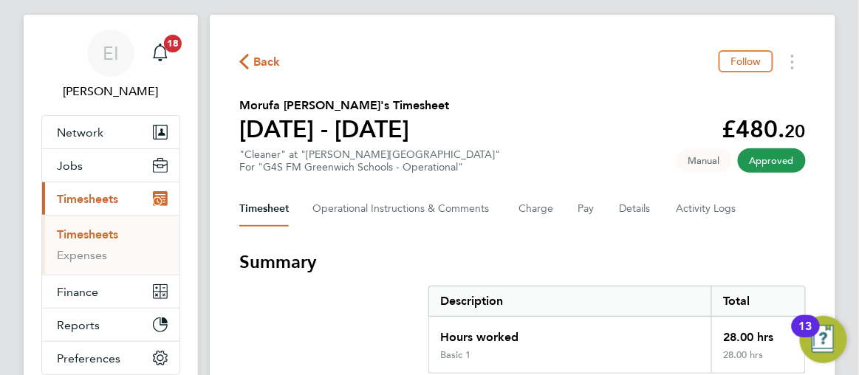
scroll to position [0, 0]
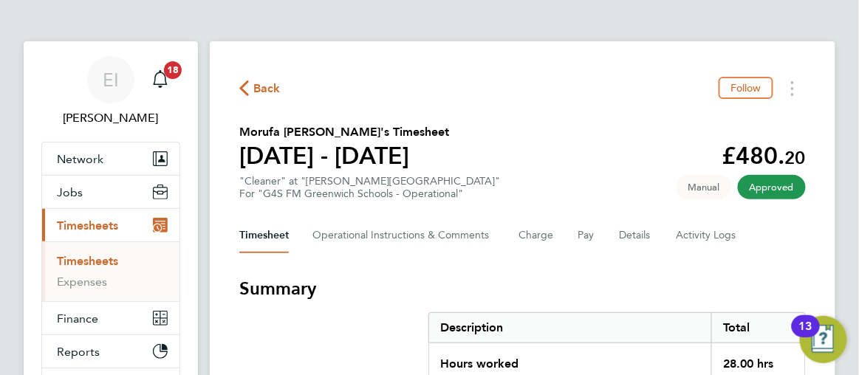
click at [246, 82] on icon "button" at bounding box center [244, 88] width 10 height 16
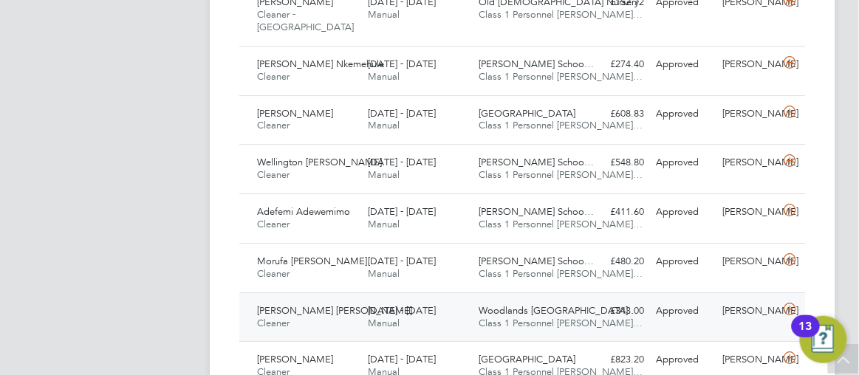
click at [581, 299] on div "Woodlands Ipswich… Class 1 Personnel Li…" at bounding box center [527, 317] width 111 height 37
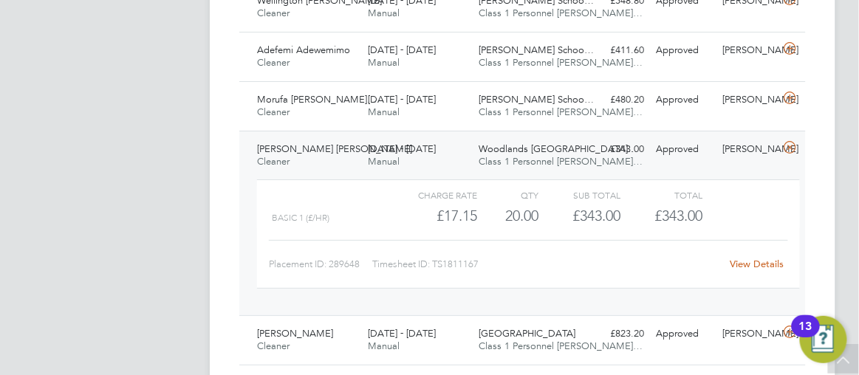
scroll to position [1288, 0]
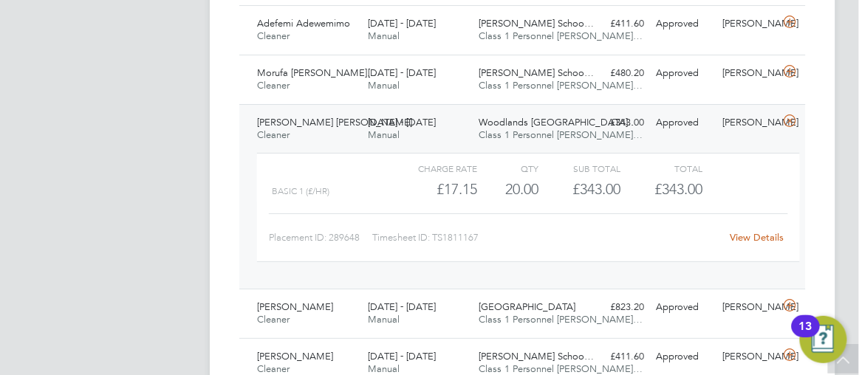
click at [750, 231] on link "View Details" at bounding box center [756, 237] width 54 height 13
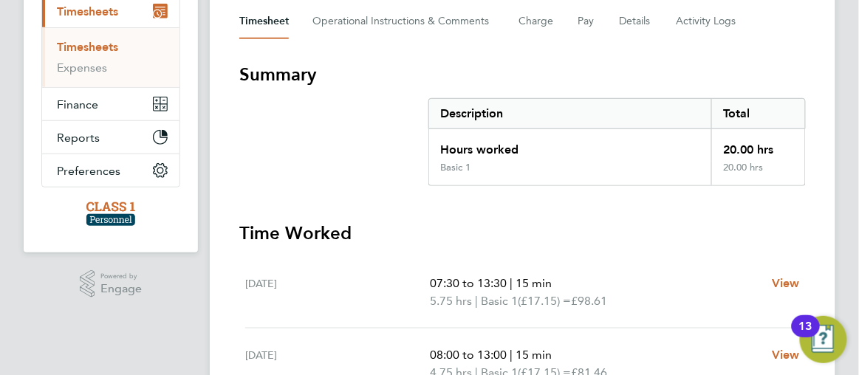
scroll to position [80, 0]
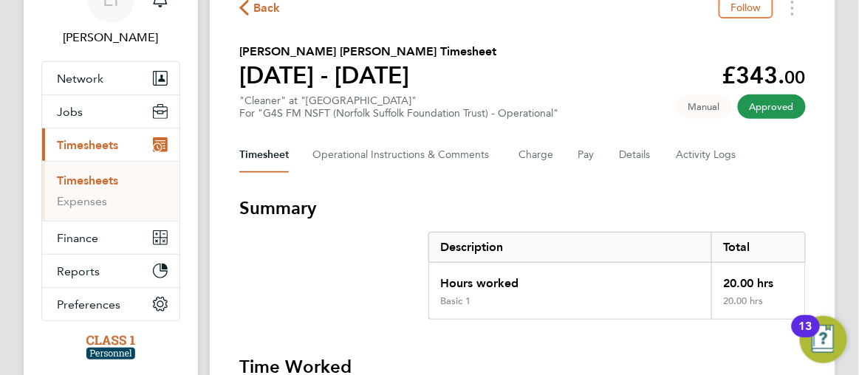
click at [244, 8] on icon "button" at bounding box center [244, 8] width 10 height 16
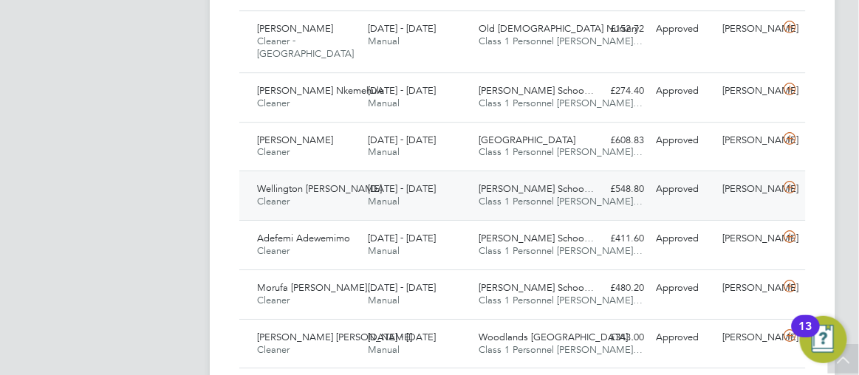
click at [563, 194] on div "Thomas Tallis Schoo… Class 1 Personnel Li…" at bounding box center [527, 195] width 111 height 37
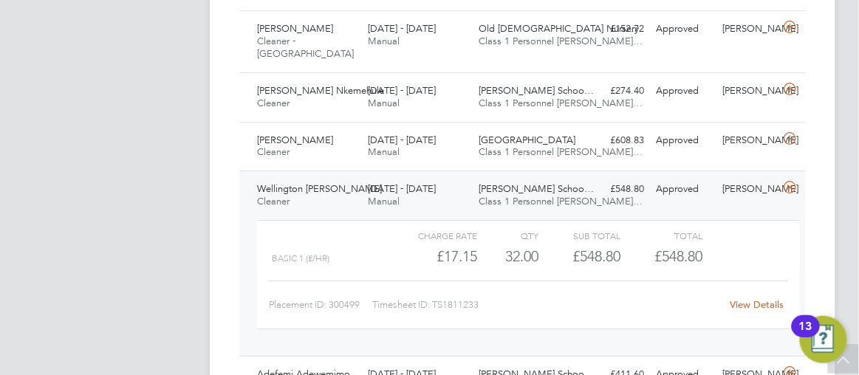
click at [755, 298] on link "View Details" at bounding box center [756, 304] width 54 height 13
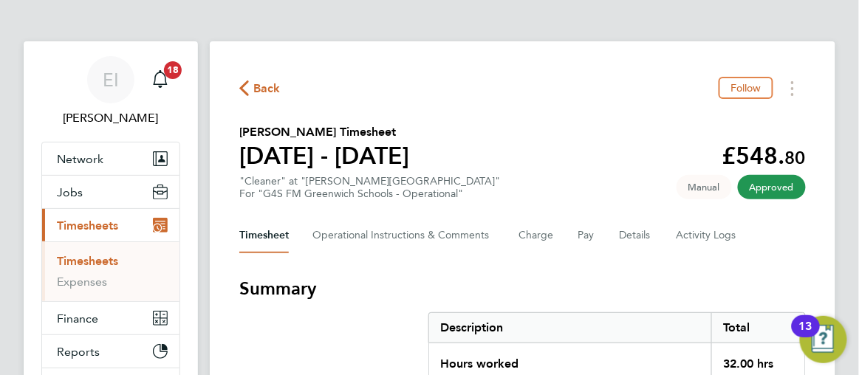
click at [243, 88] on icon "button" at bounding box center [244, 88] width 10 height 16
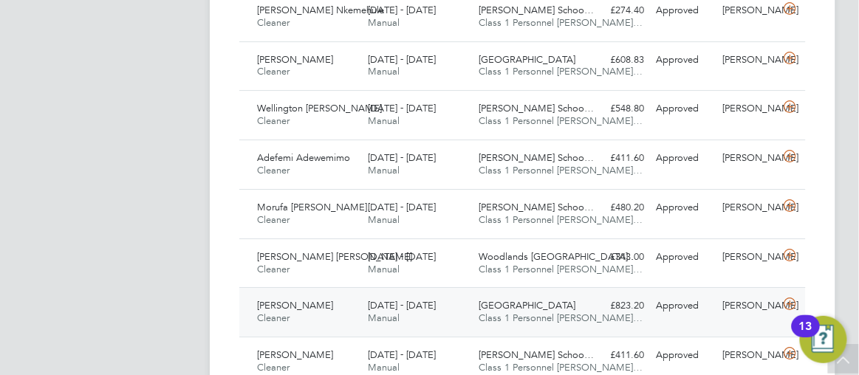
click at [578, 304] on div "Hellesdon Hospital Class 1 Personnel Li…" at bounding box center [527, 312] width 111 height 37
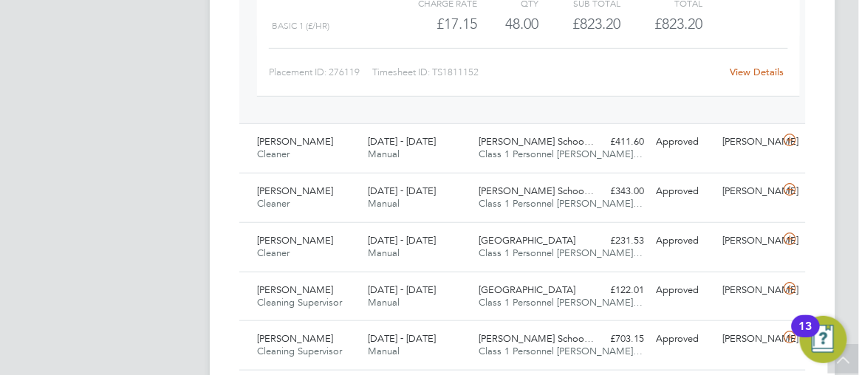
click at [745, 66] on link "View Details" at bounding box center [756, 72] width 54 height 13
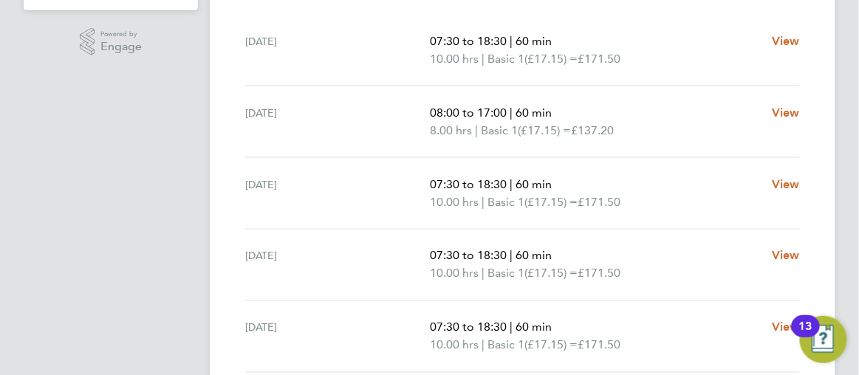
scroll to position [429, 0]
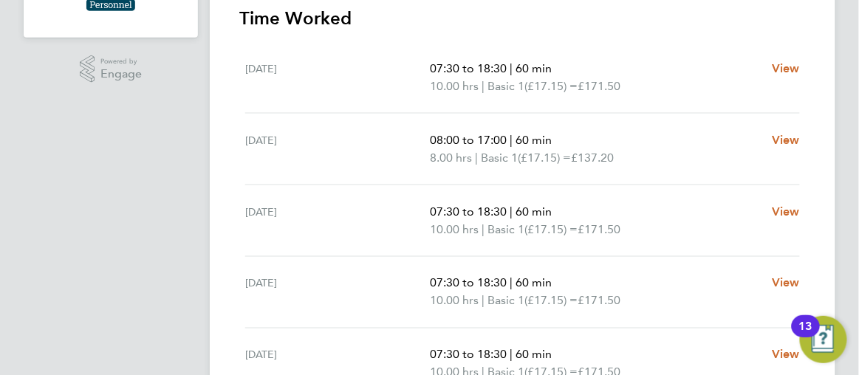
click at [847, 44] on ng-component "Back Follow [PERSON_NAME]'s Timesheet [DATE] - [DATE] £823. 20 "Cleaner" at "[G…" at bounding box center [534, 92] width 649 height 1043
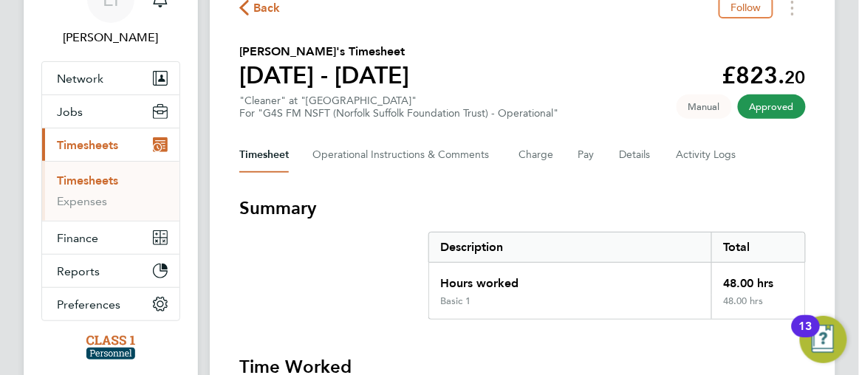
scroll to position [0, 0]
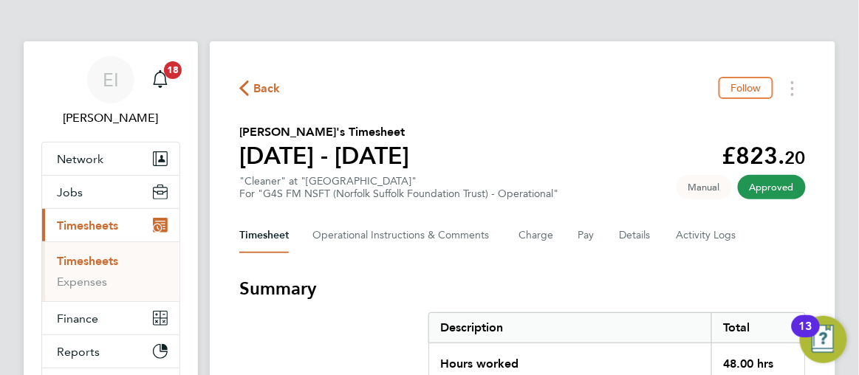
click at [244, 84] on icon "button" at bounding box center [244, 88] width 10 height 16
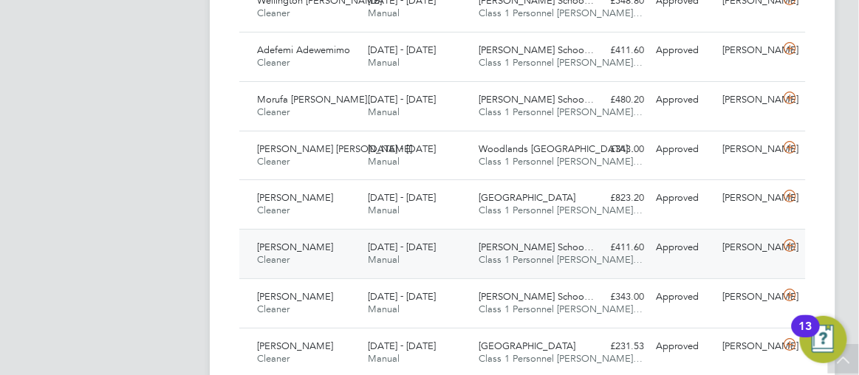
click at [595, 235] on div "£411.60 Approved" at bounding box center [617, 247] width 66 height 24
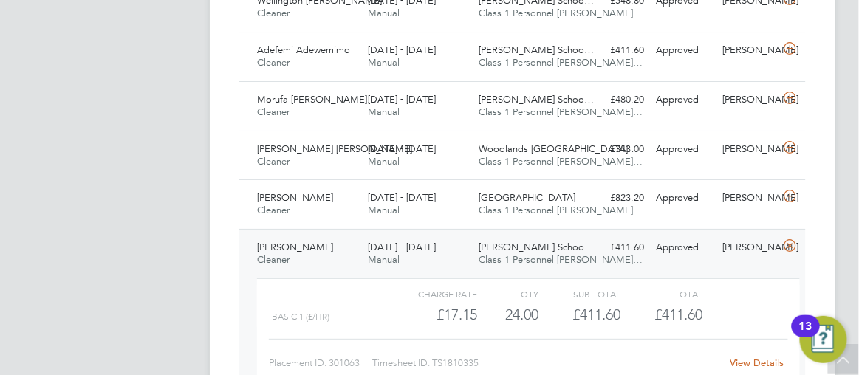
click at [746, 357] on link "View Details" at bounding box center [756, 363] width 54 height 13
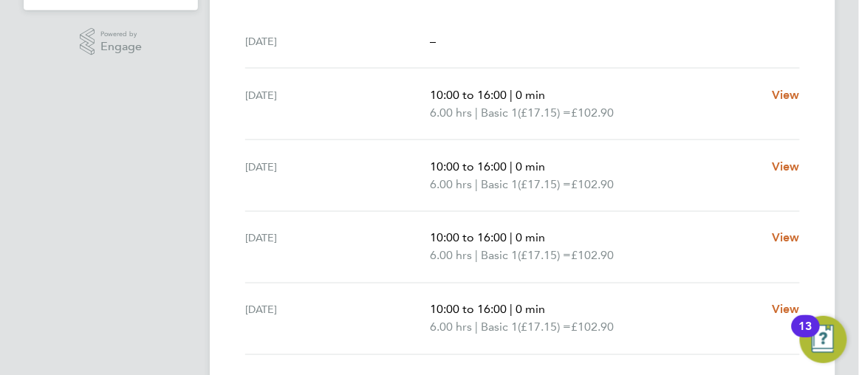
scroll to position [537, 0]
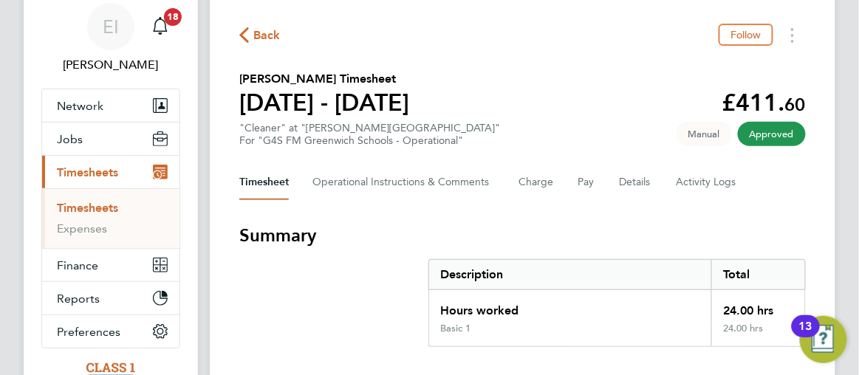
scroll to position [0, 0]
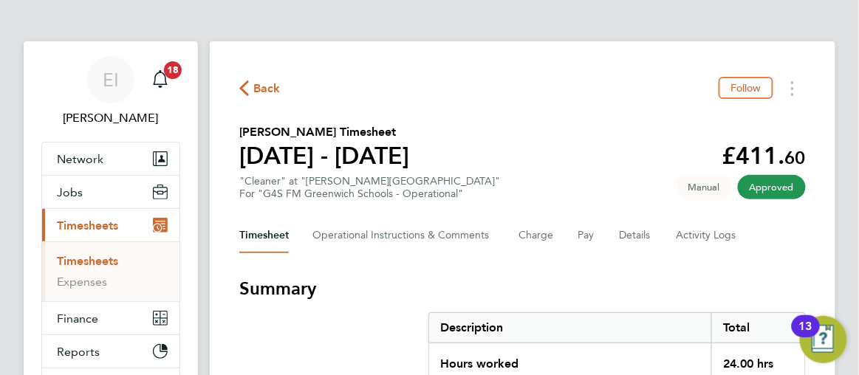
click at [243, 85] on icon "button" at bounding box center [244, 88] width 10 height 16
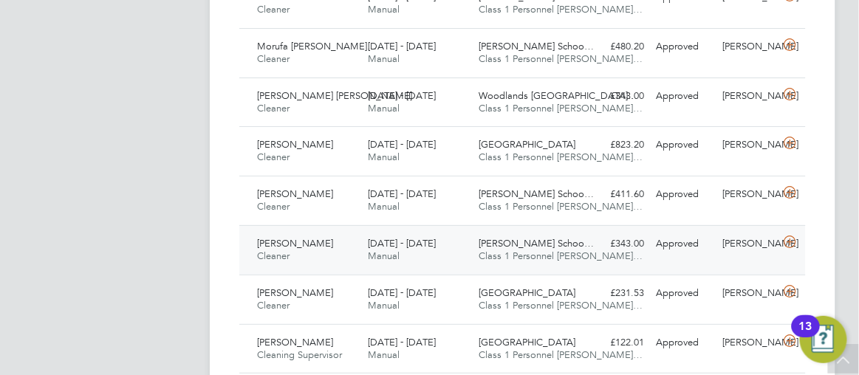
click at [584, 232] on div "£343.00 Approved" at bounding box center [617, 244] width 66 height 24
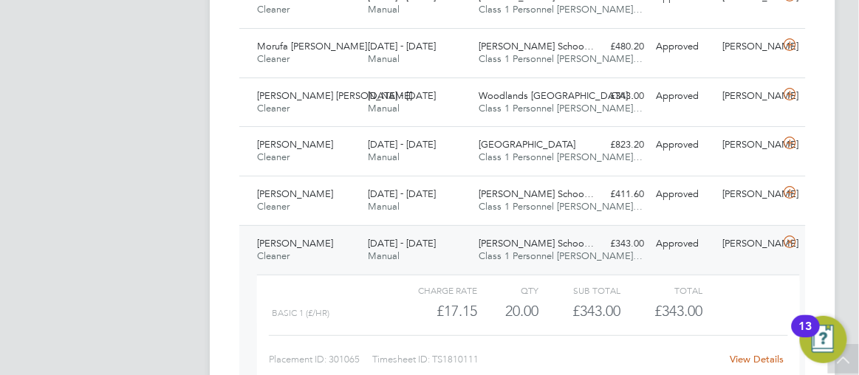
click at [748, 353] on link "View Details" at bounding box center [756, 359] width 54 height 13
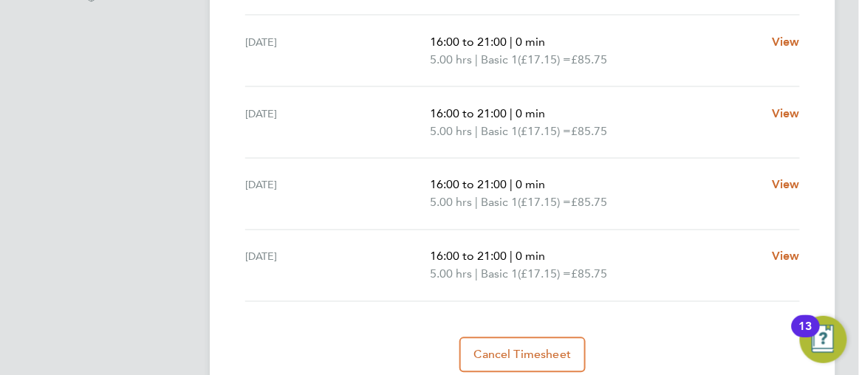
scroll to position [537, 0]
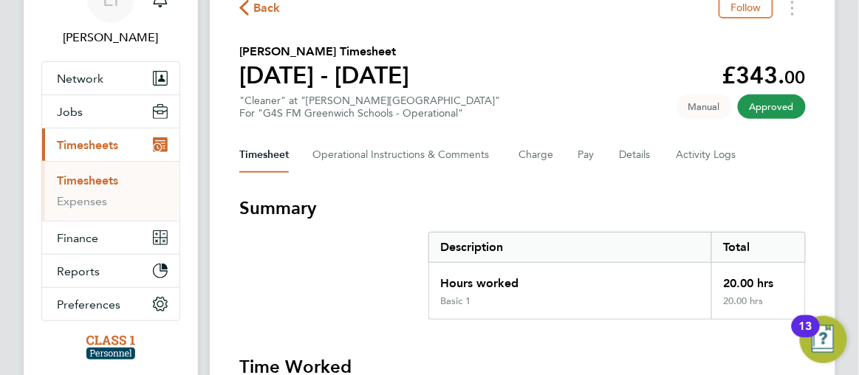
scroll to position [0, 0]
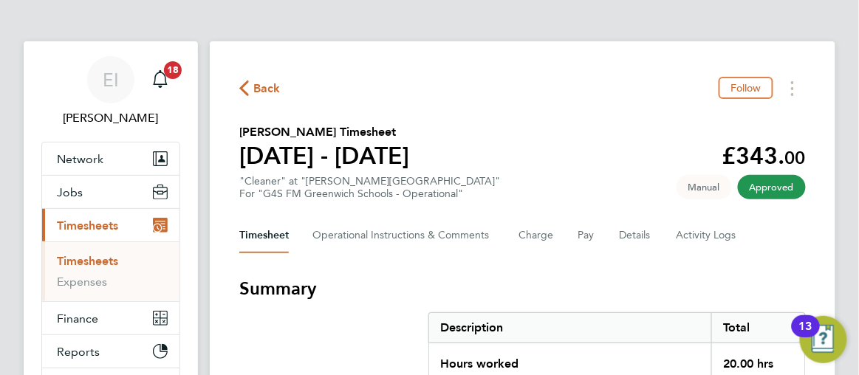
click at [241, 84] on icon "button" at bounding box center [244, 88] width 10 height 16
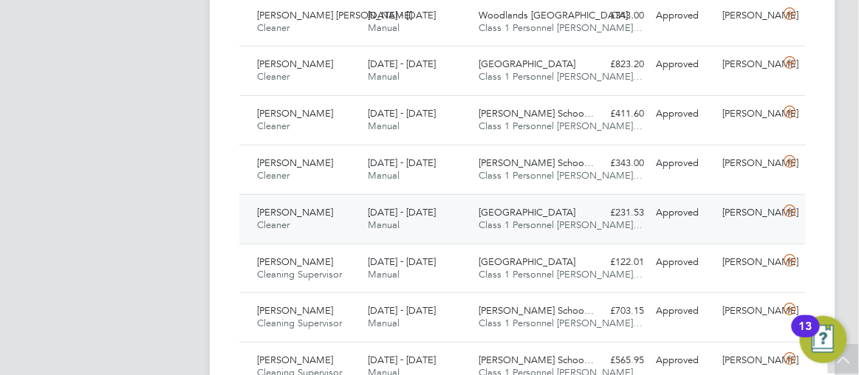
click at [591, 201] on div "£231.53 Approved" at bounding box center [617, 213] width 66 height 24
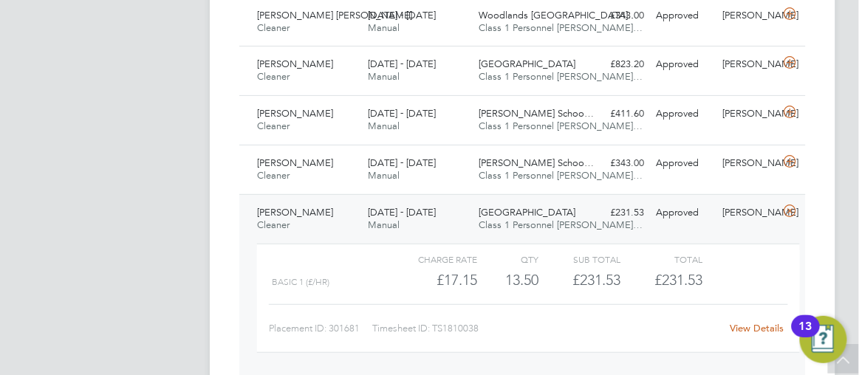
click at [734, 322] on link "View Details" at bounding box center [756, 328] width 54 height 13
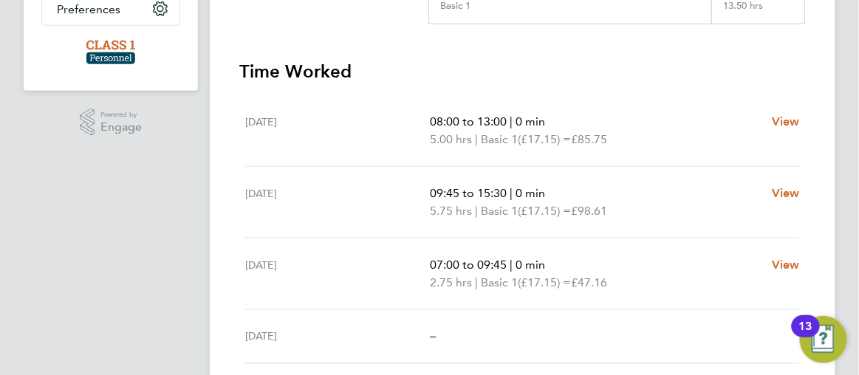
scroll to position [402, 0]
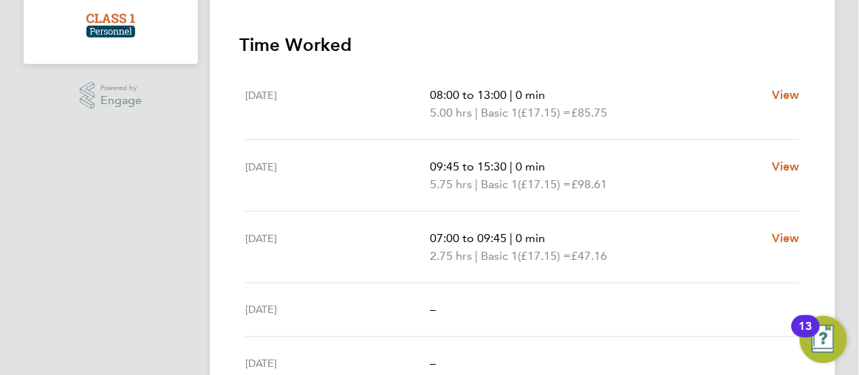
click at [842, 104] on ng-component "Back Follow [PERSON_NAME] Timesheet [DATE] - [DATE] £231. 53 "Cleaner" at "[GEO…" at bounding box center [534, 75] width 649 height 954
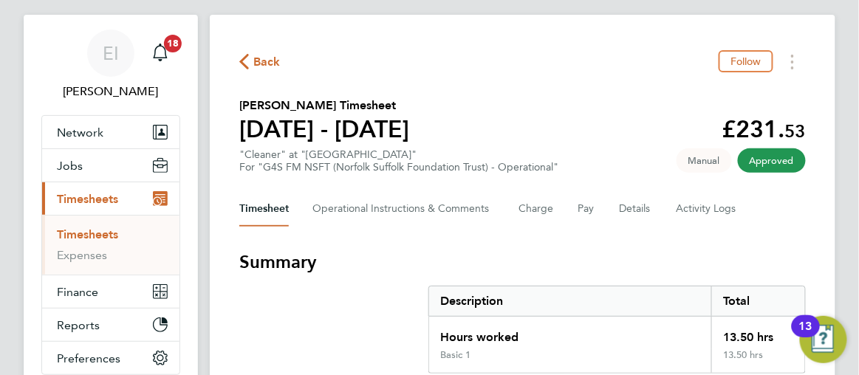
scroll to position [0, 0]
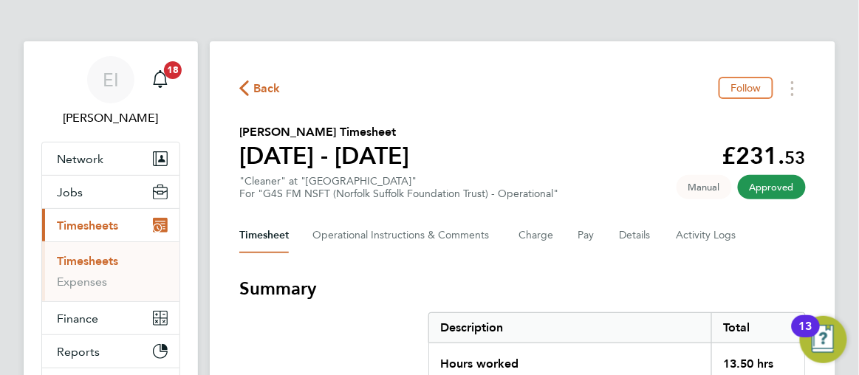
click at [246, 86] on icon "button" at bounding box center [244, 88] width 10 height 16
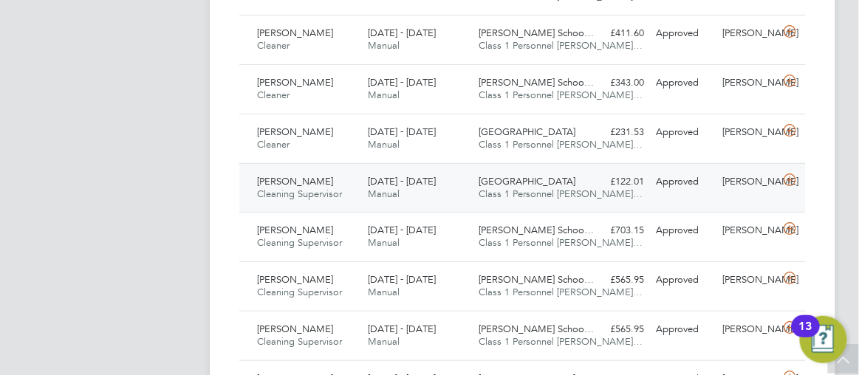
click at [591, 170] on div "£122.01 Approved" at bounding box center [617, 182] width 66 height 24
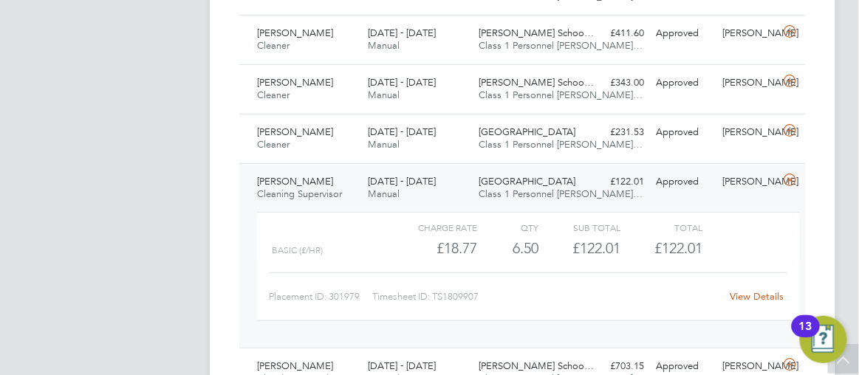
click at [754, 290] on link "View Details" at bounding box center [756, 296] width 54 height 13
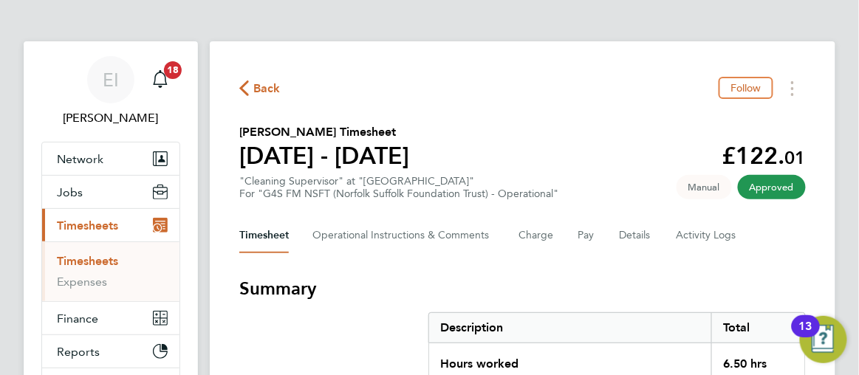
click at [242, 89] on icon "button" at bounding box center [244, 88] width 10 height 16
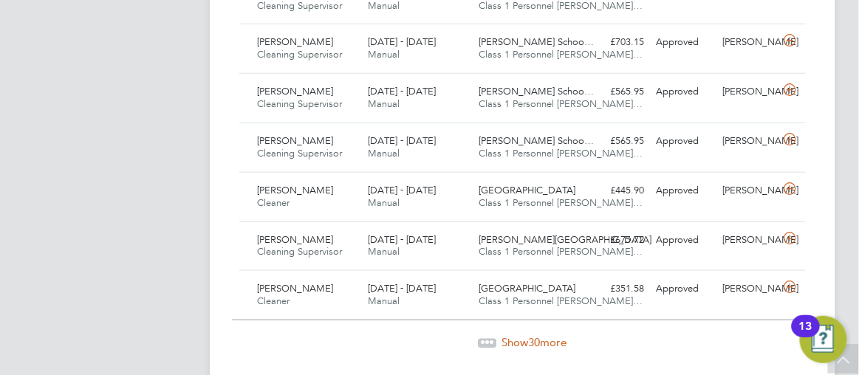
click at [519, 335] on span "Show 30 more" at bounding box center [534, 342] width 65 height 14
